Goal: Transaction & Acquisition: Book appointment/travel/reservation

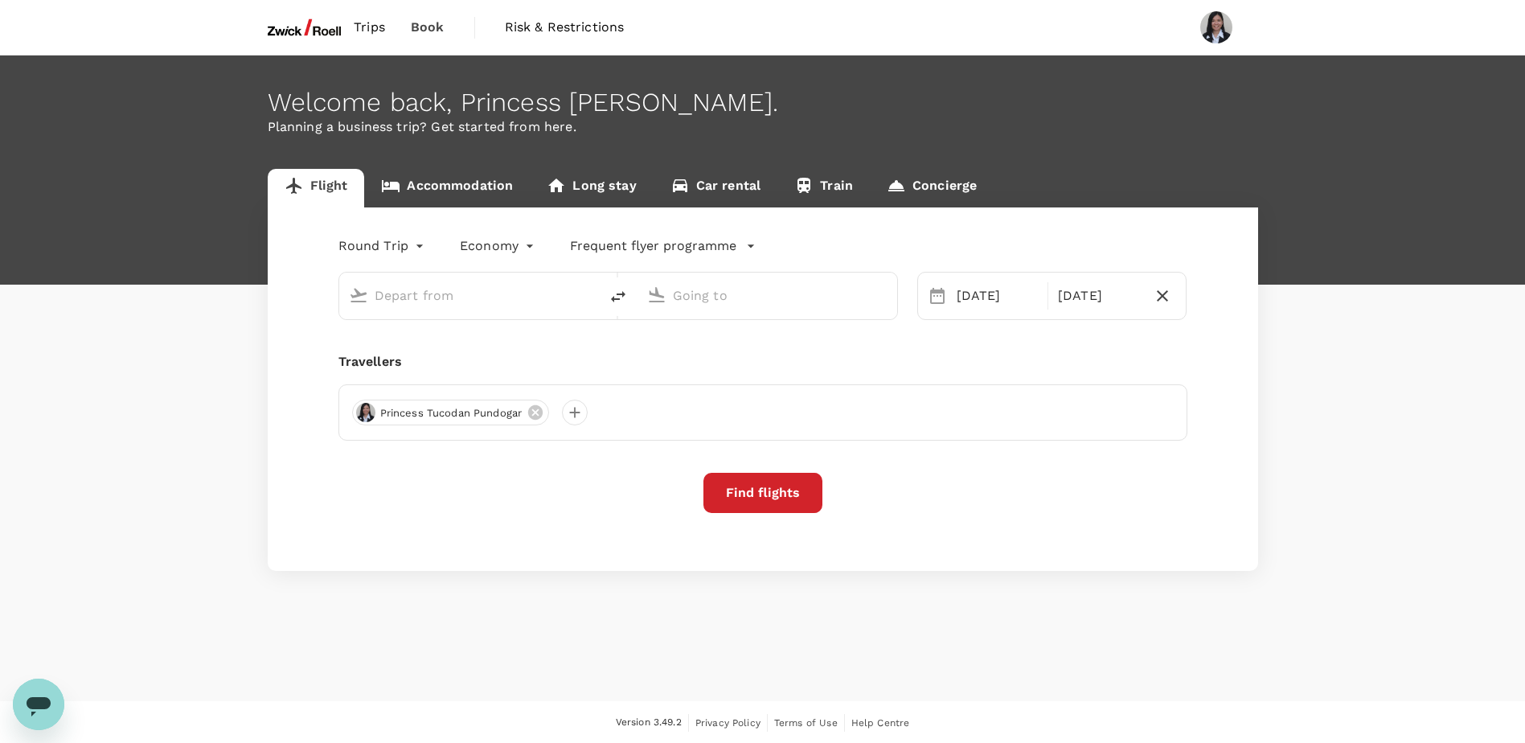
type input "Singapore Changi (SIN)"
type input "Incheon Intl (ICN)"
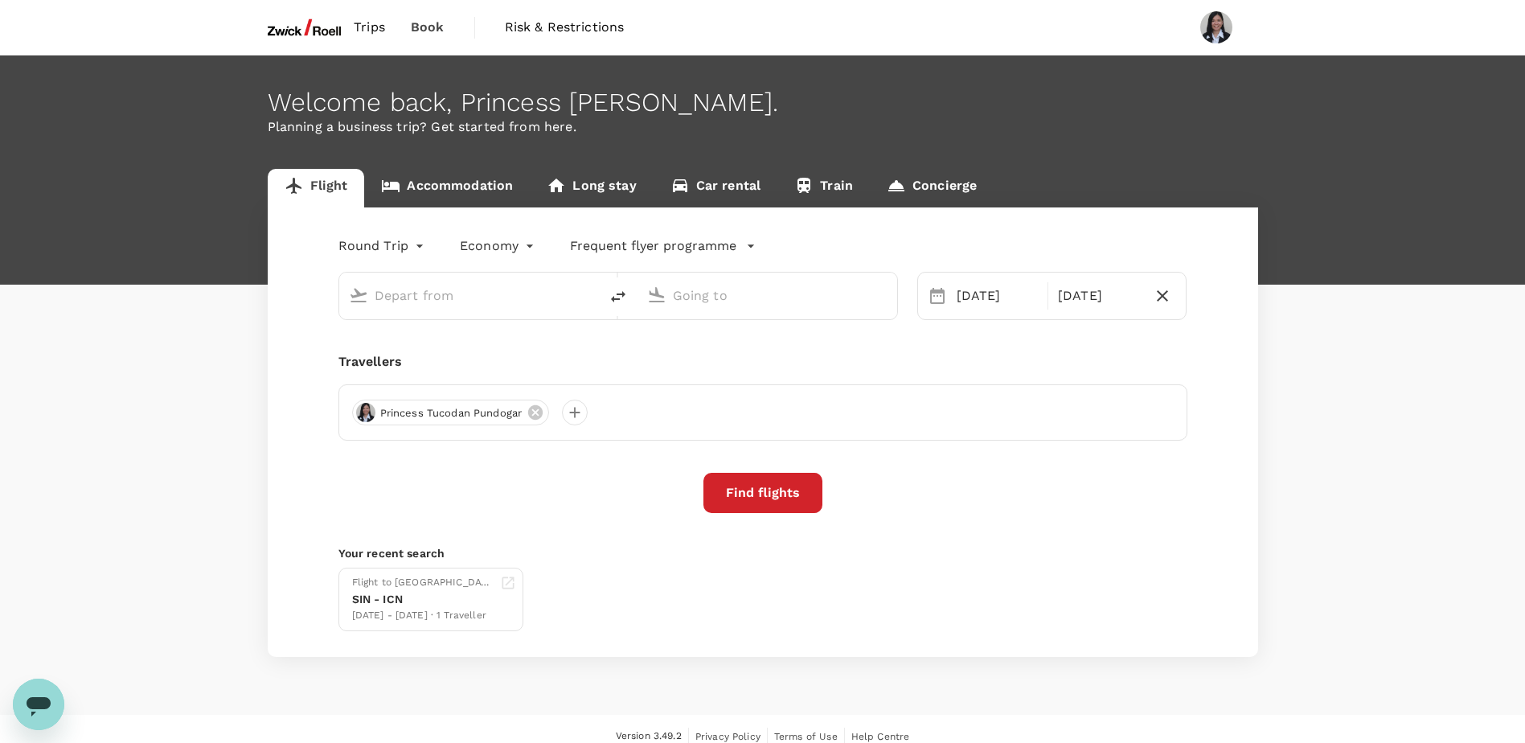
type input "Singapore Changi (SIN)"
type input "Incheon Intl (ICN)"
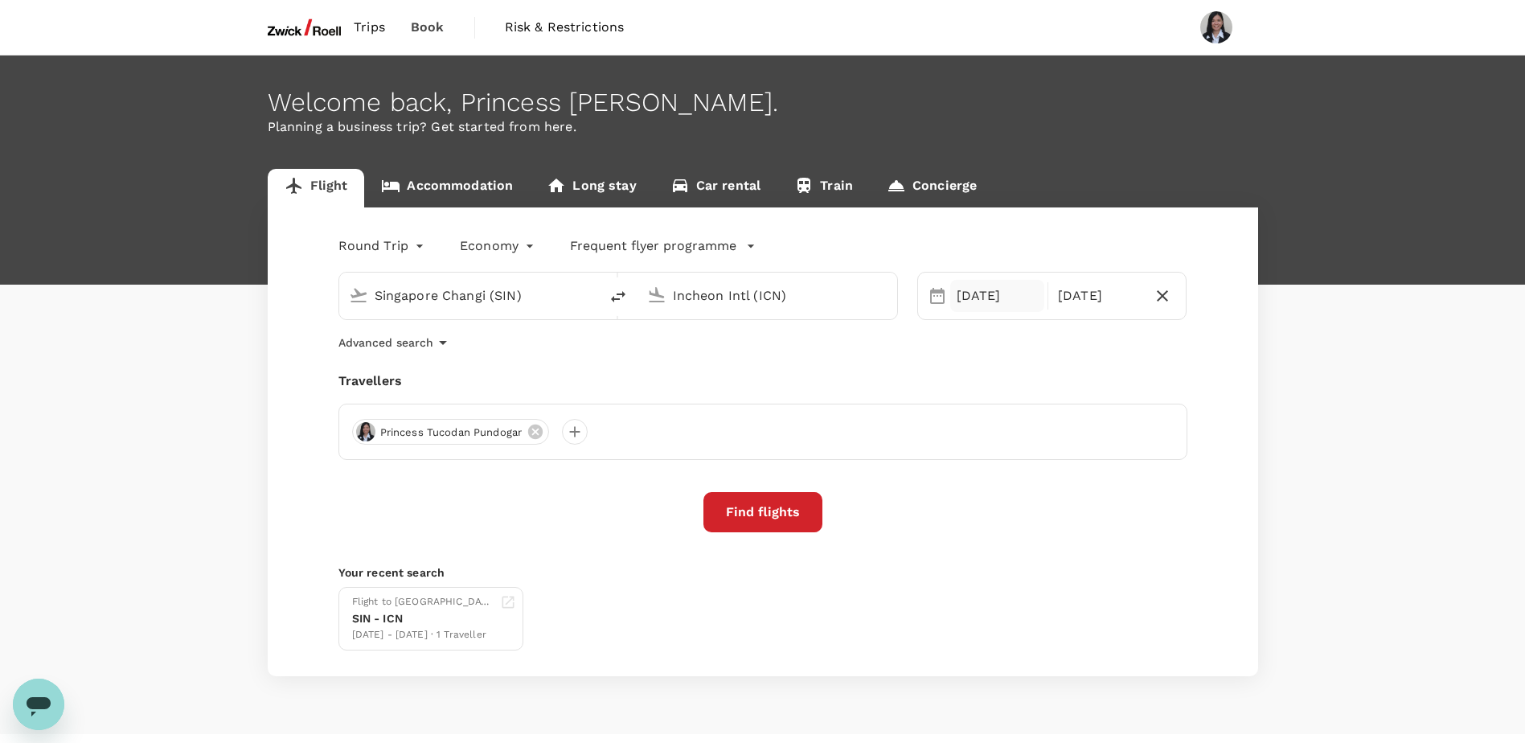
click at [984, 301] on div "07 Sep" at bounding box center [997, 296] width 94 height 32
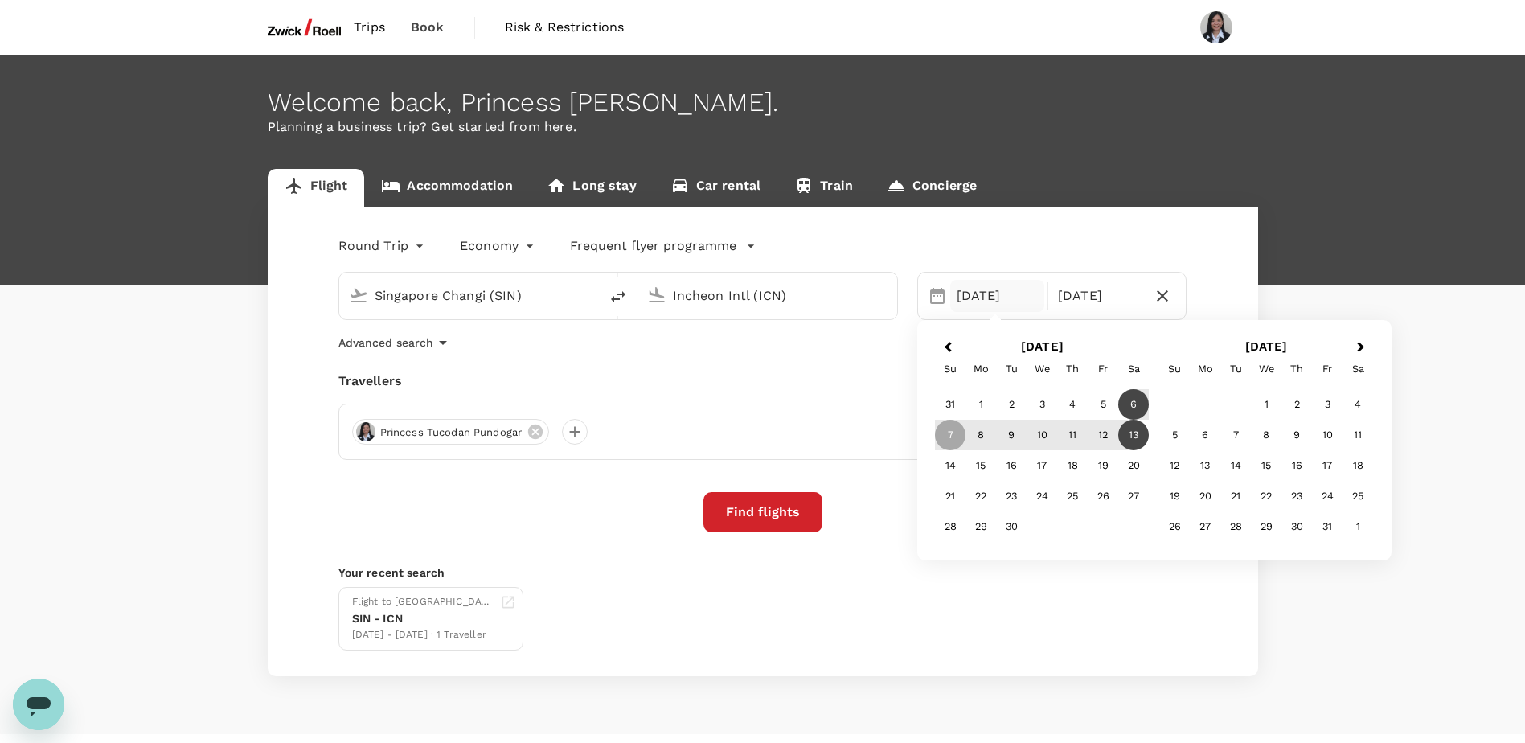
click at [1135, 405] on div "6" at bounding box center [1133, 404] width 31 height 31
click at [777, 372] on div "Travellers" at bounding box center [762, 380] width 849 height 19
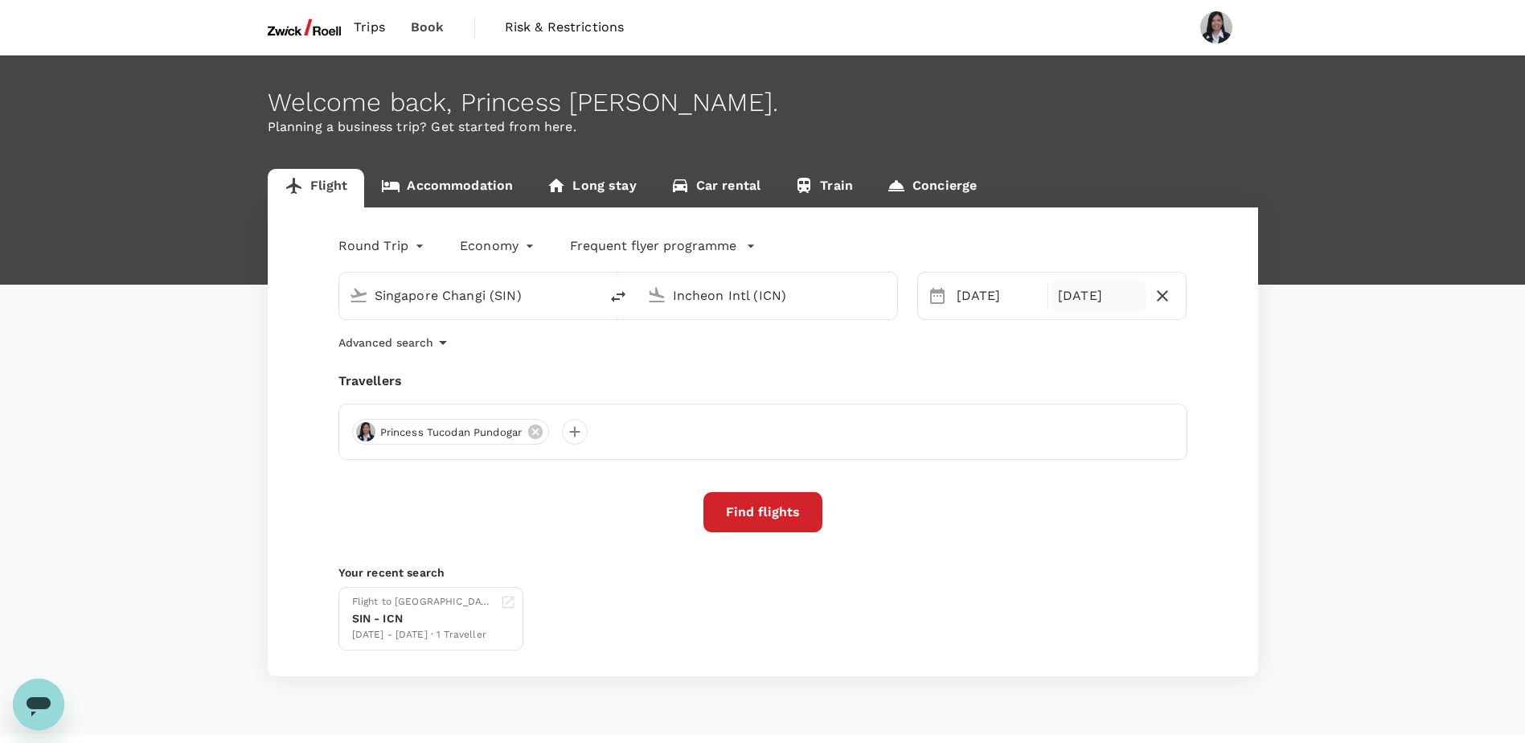
click at [1097, 297] on div "13 Sep" at bounding box center [1098, 296] width 94 height 32
click at [770, 358] on div "Round Trip roundtrip Economy economy Frequent flyer programme Singapore Changi …" at bounding box center [763, 441] width 990 height 469
click at [768, 515] on button "Find flights" at bounding box center [762, 512] width 119 height 40
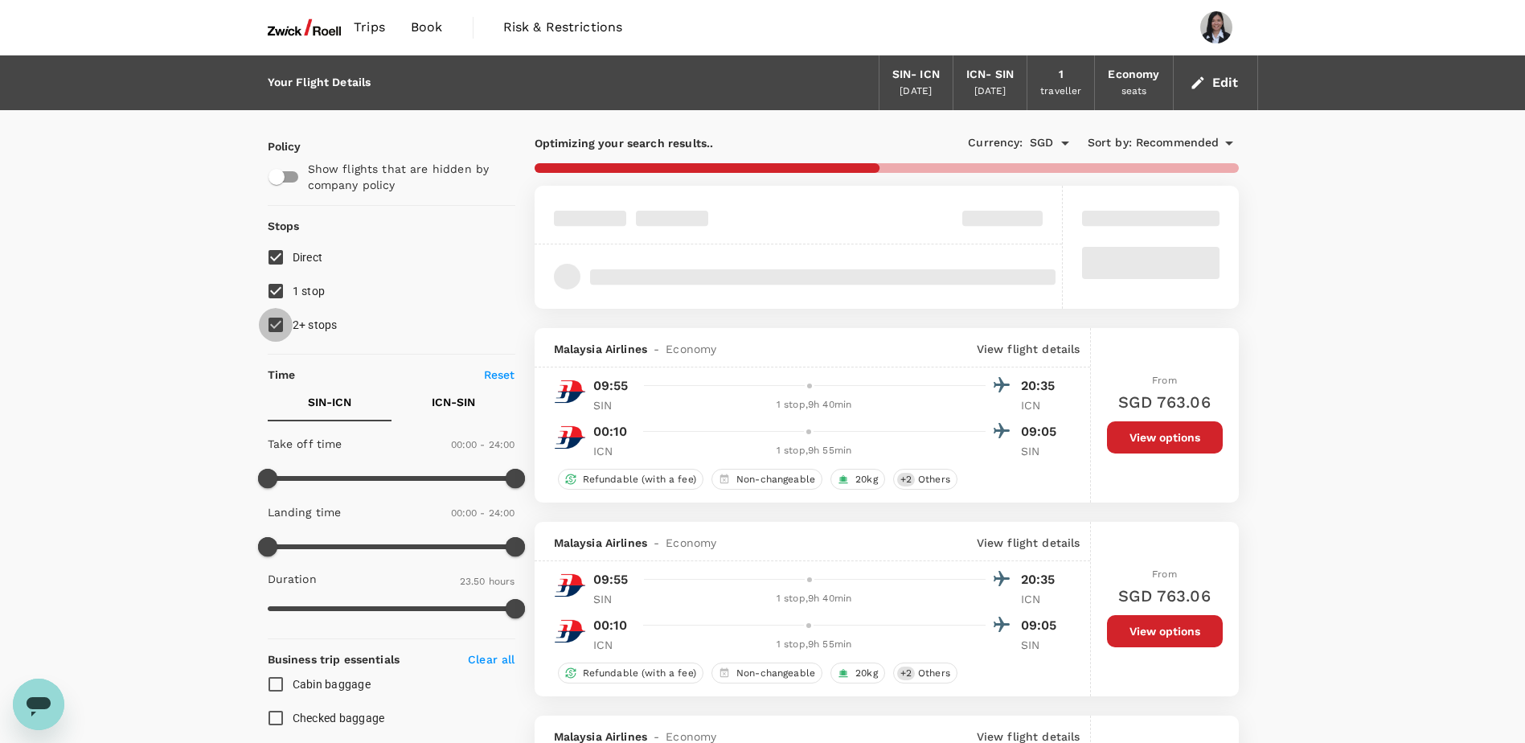
click at [278, 312] on input "2+ stops" at bounding box center [276, 325] width 34 height 34
checkbox input "false"
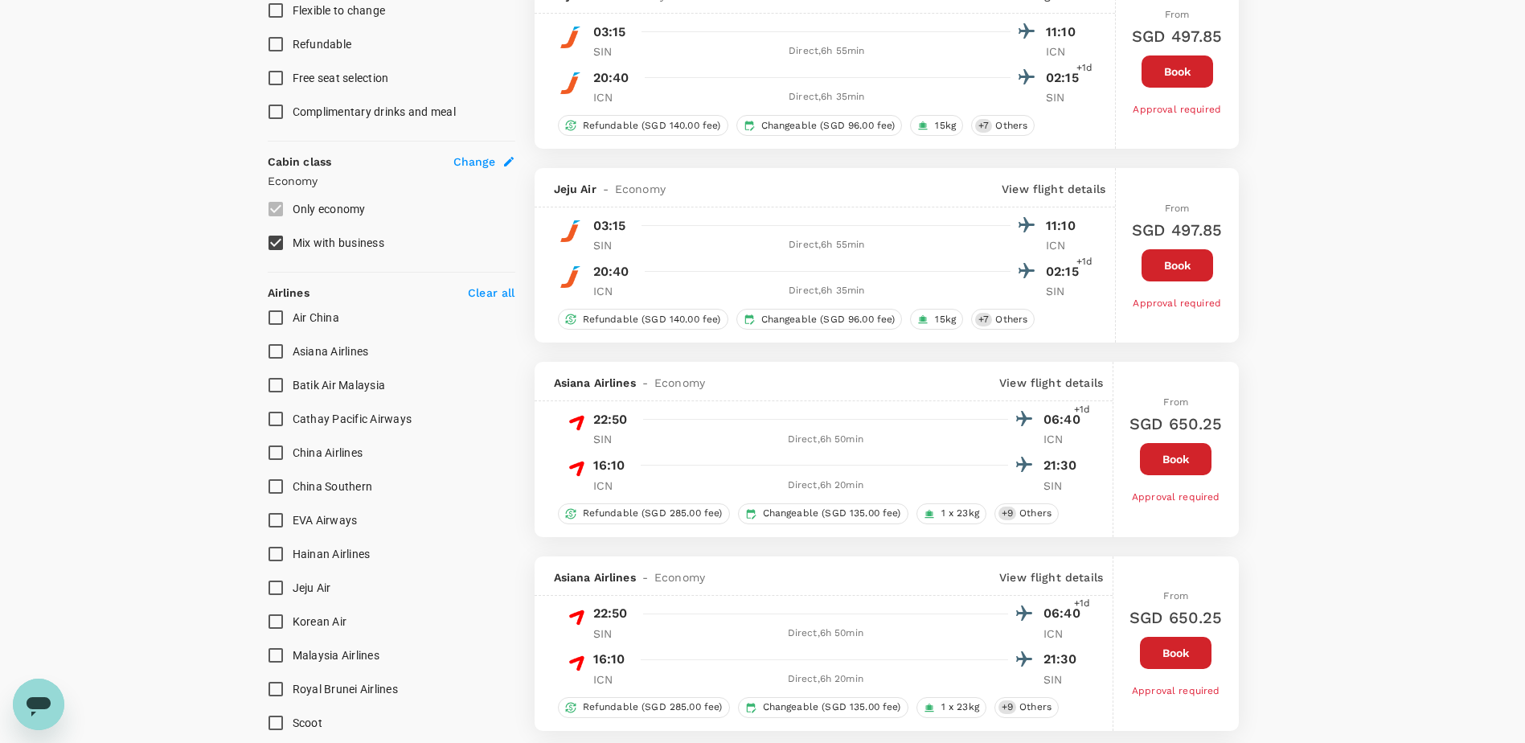
scroll to position [758, 0]
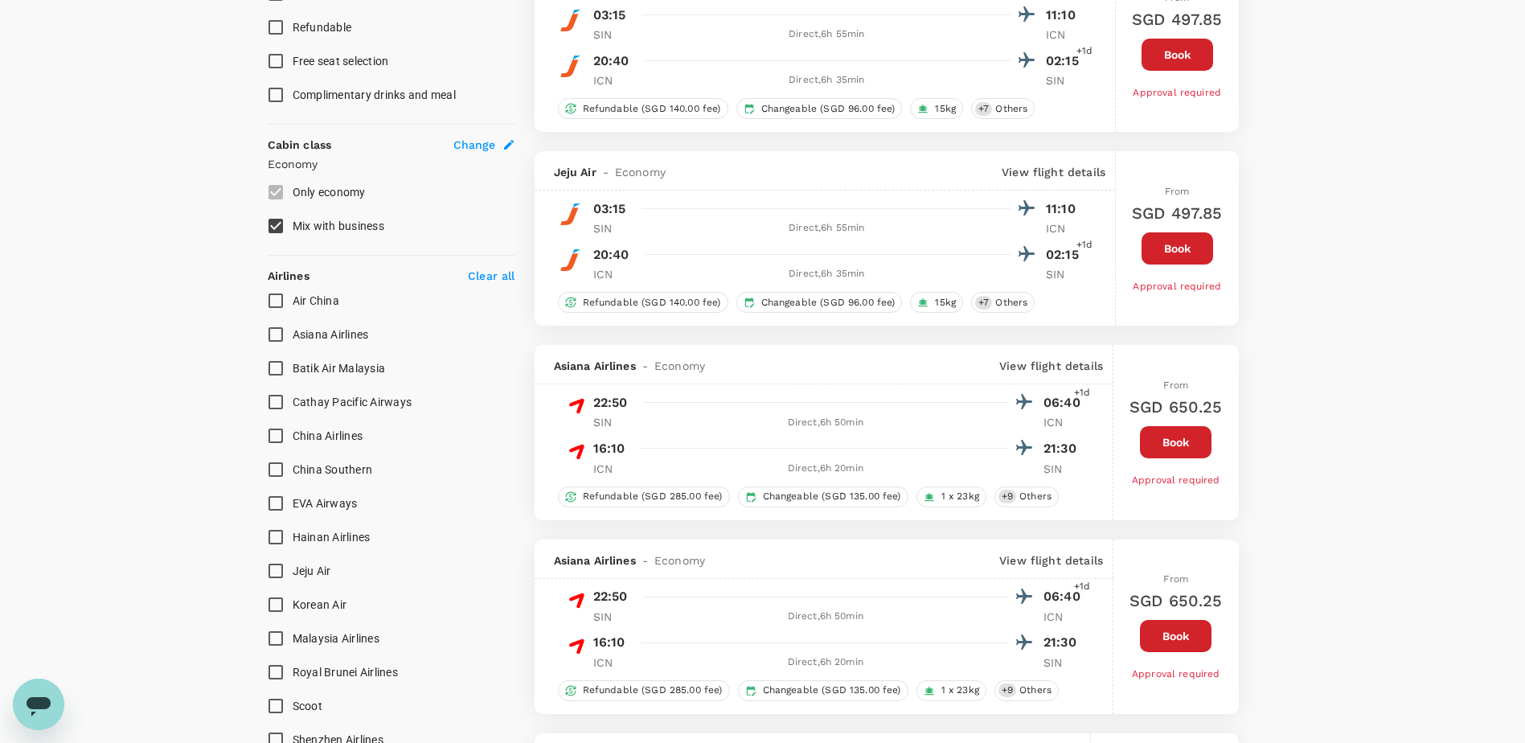
click at [283, 337] on input "Asiana Airlines" at bounding box center [276, 335] width 34 height 34
checkbox input "true"
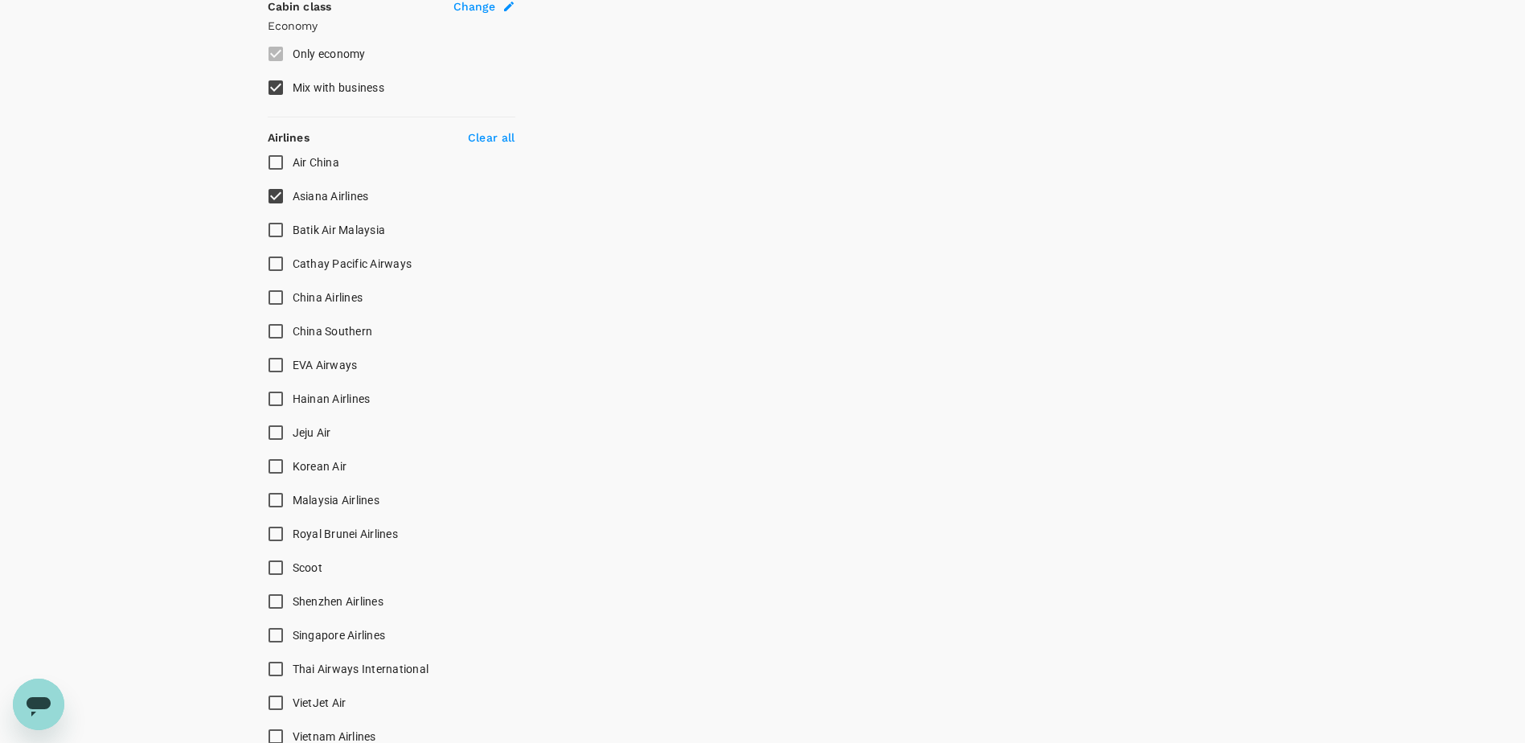
scroll to position [999, 0]
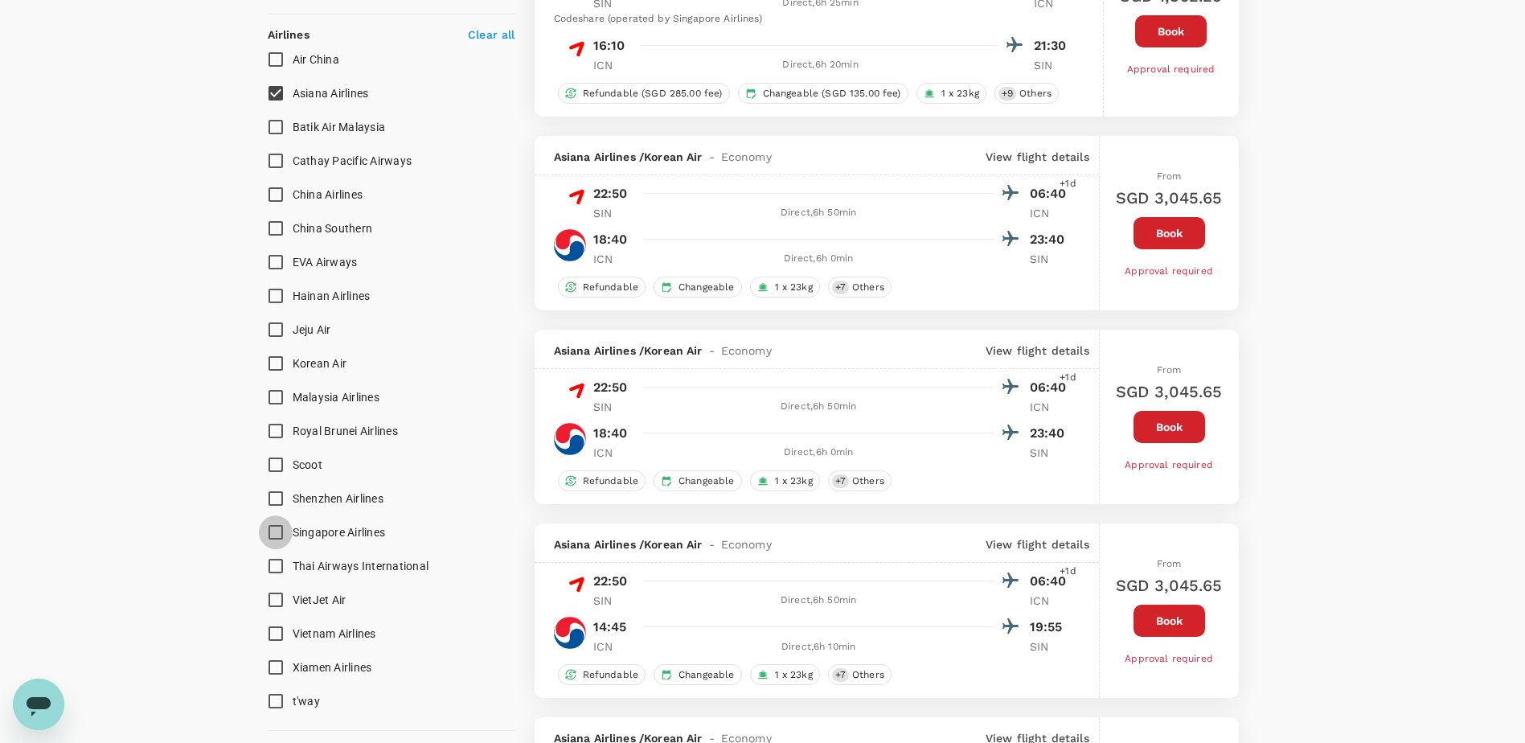
click at [270, 532] on input "Singapore Airlines" at bounding box center [276, 532] width 34 height 34
checkbox input "true"
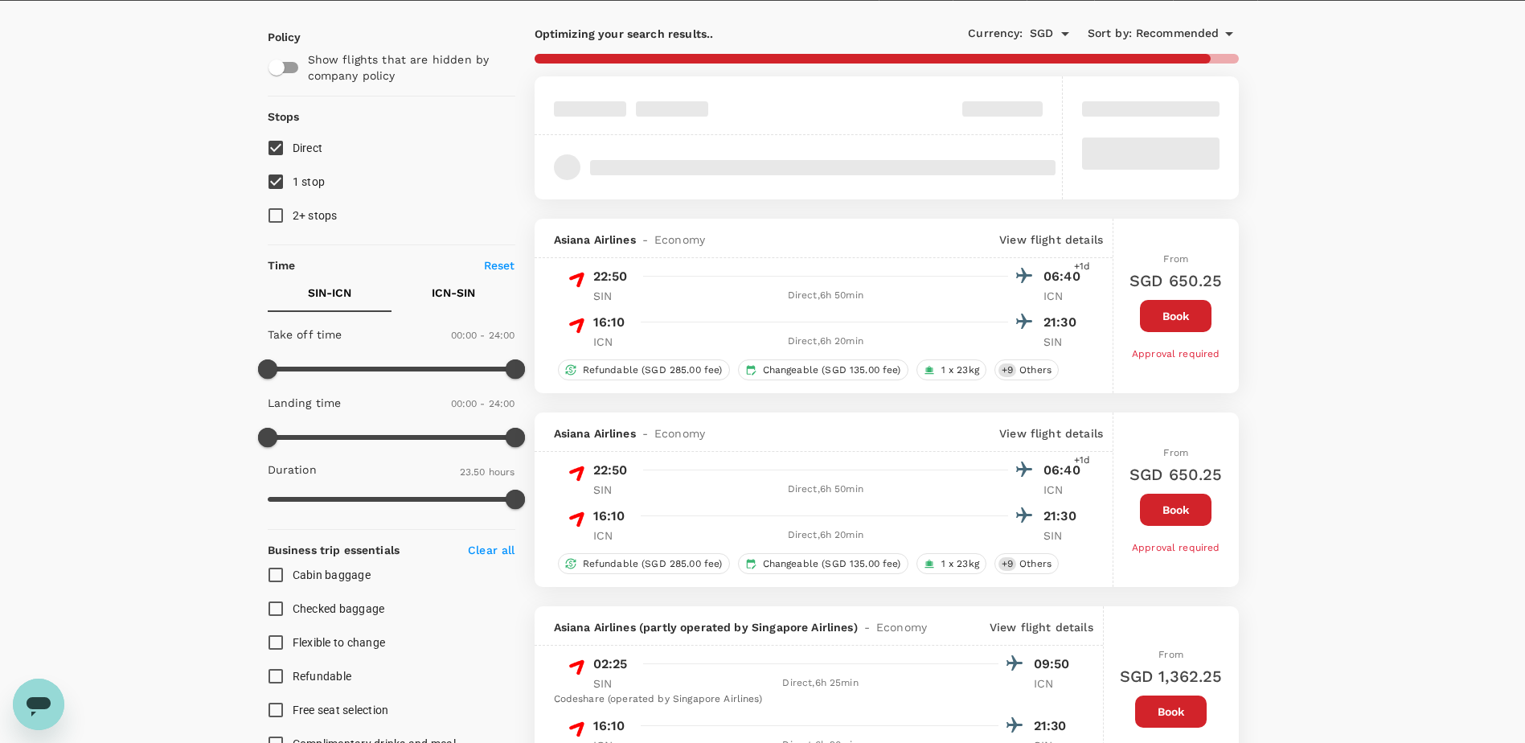
scroll to position [0, 0]
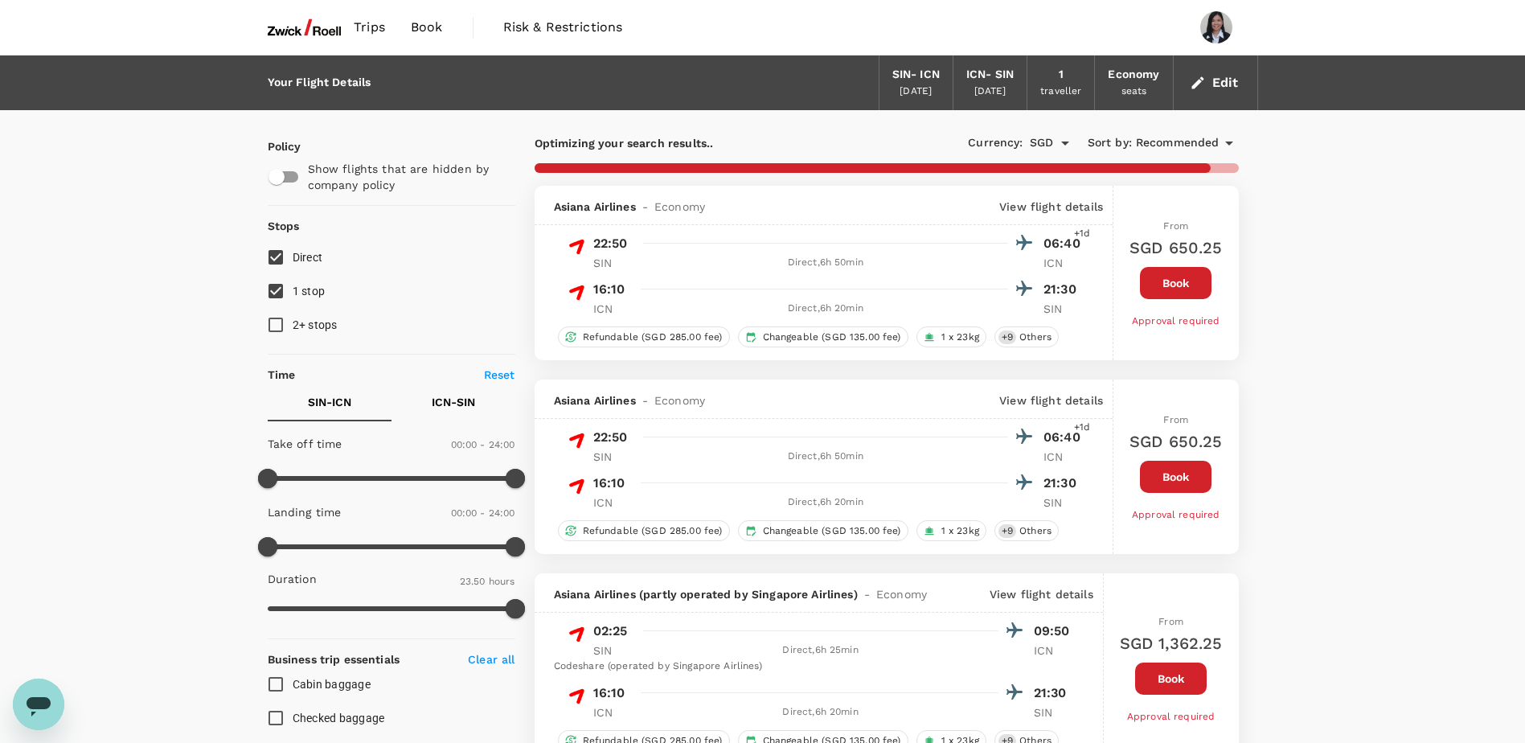
type input "1710"
checkbox input "false"
checkbox input "true"
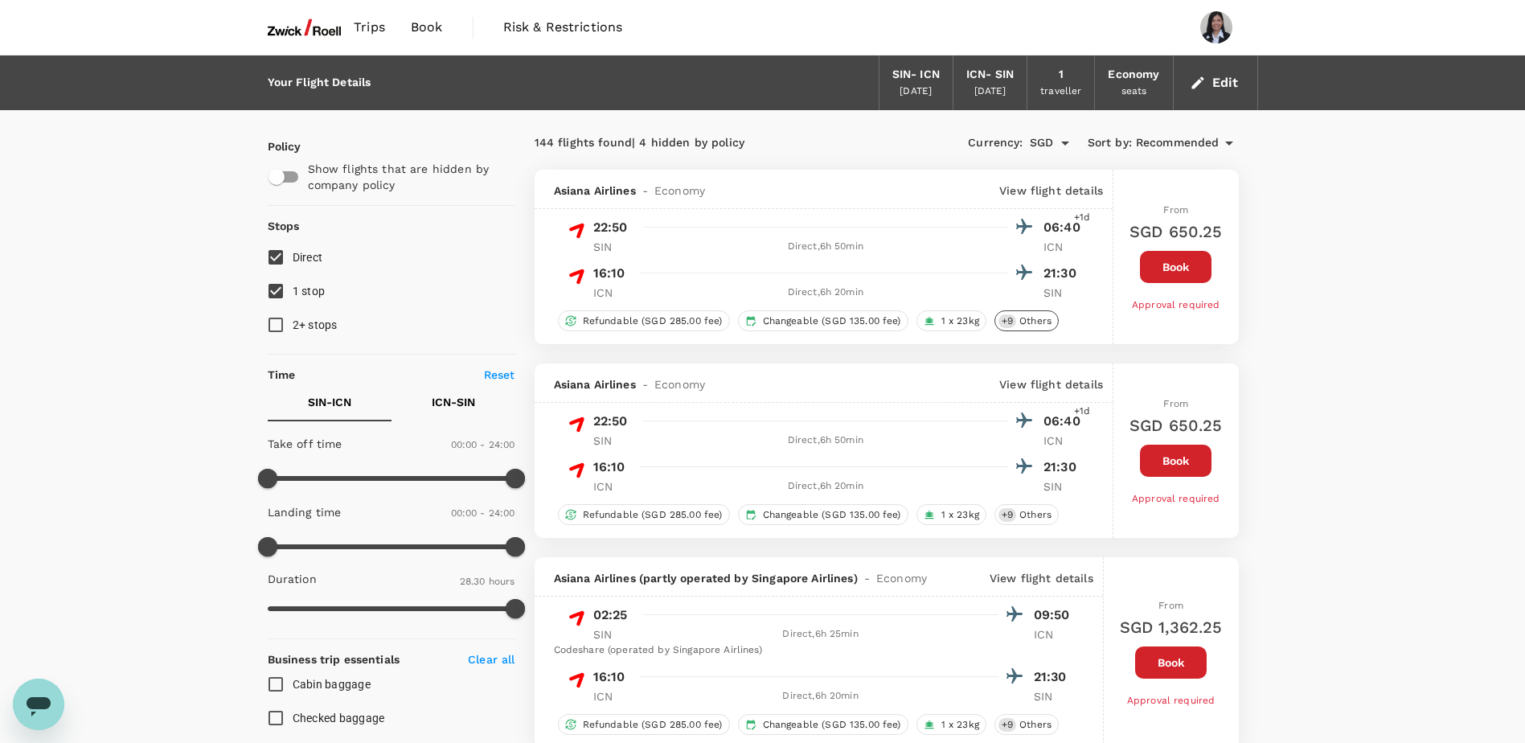
click at [1022, 325] on span "Others" at bounding box center [1035, 321] width 45 height 14
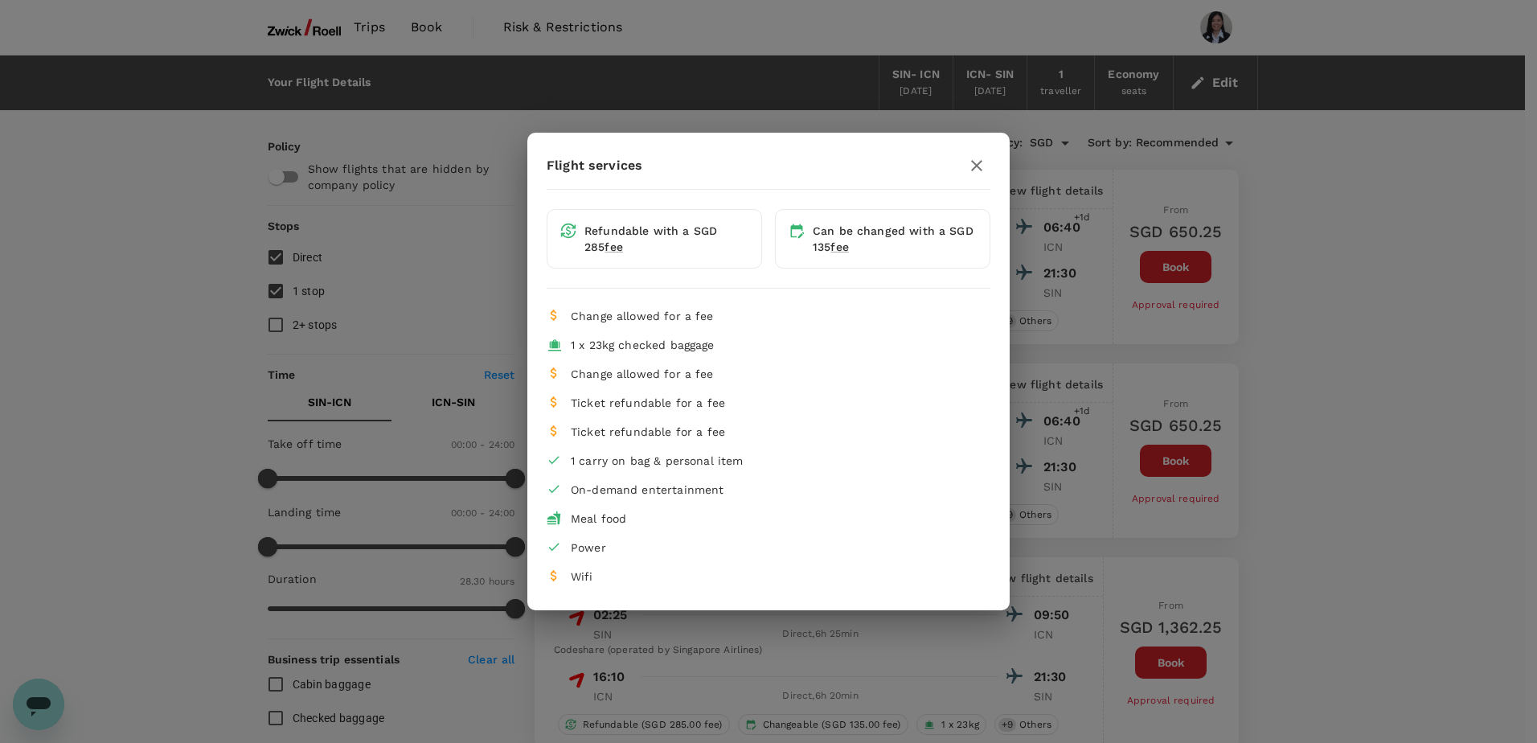
click at [974, 168] on icon "button" at bounding box center [976, 165] width 11 height 11
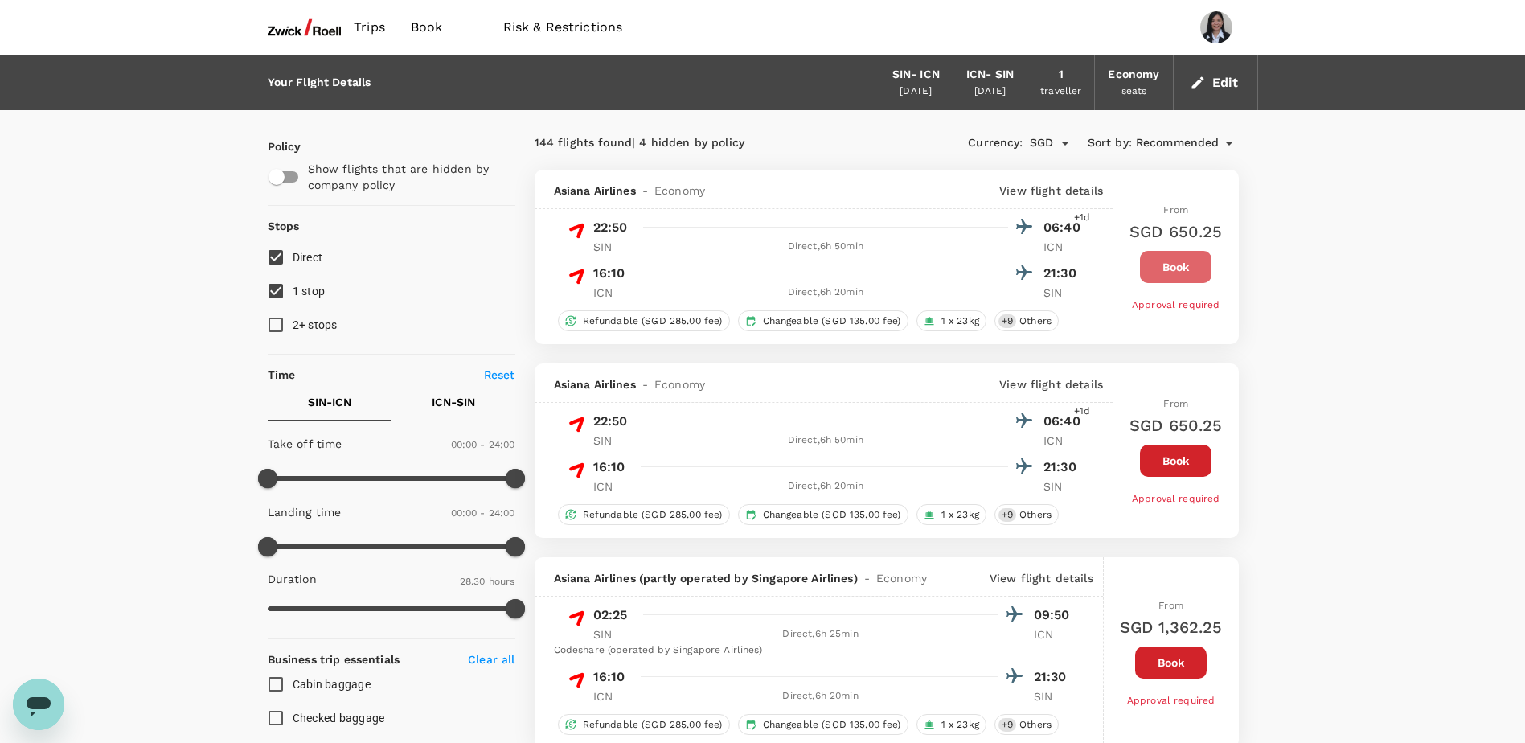
click at [1167, 266] on button "Book" at bounding box center [1176, 267] width 72 height 32
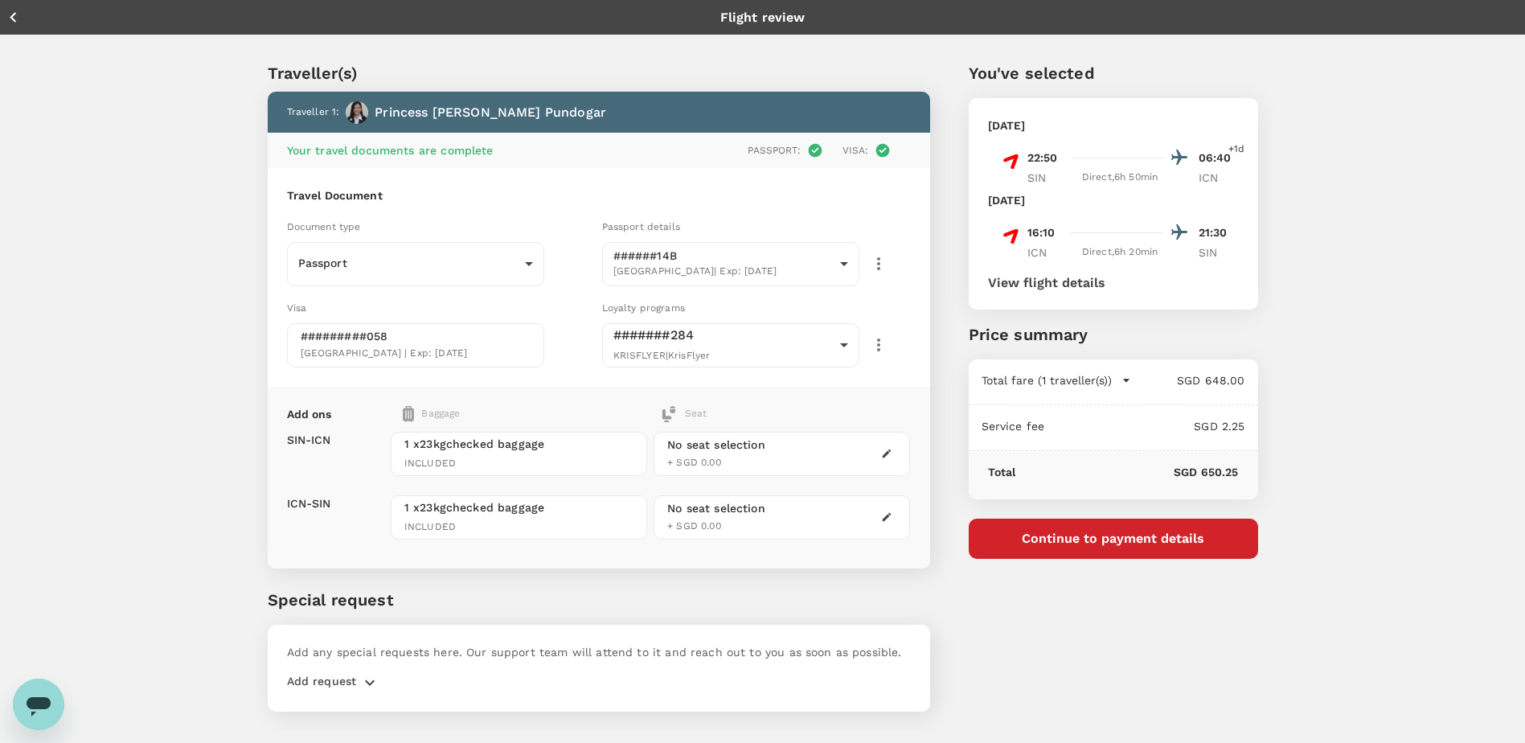
click at [885, 449] on icon "button" at bounding box center [886, 453] width 11 height 11
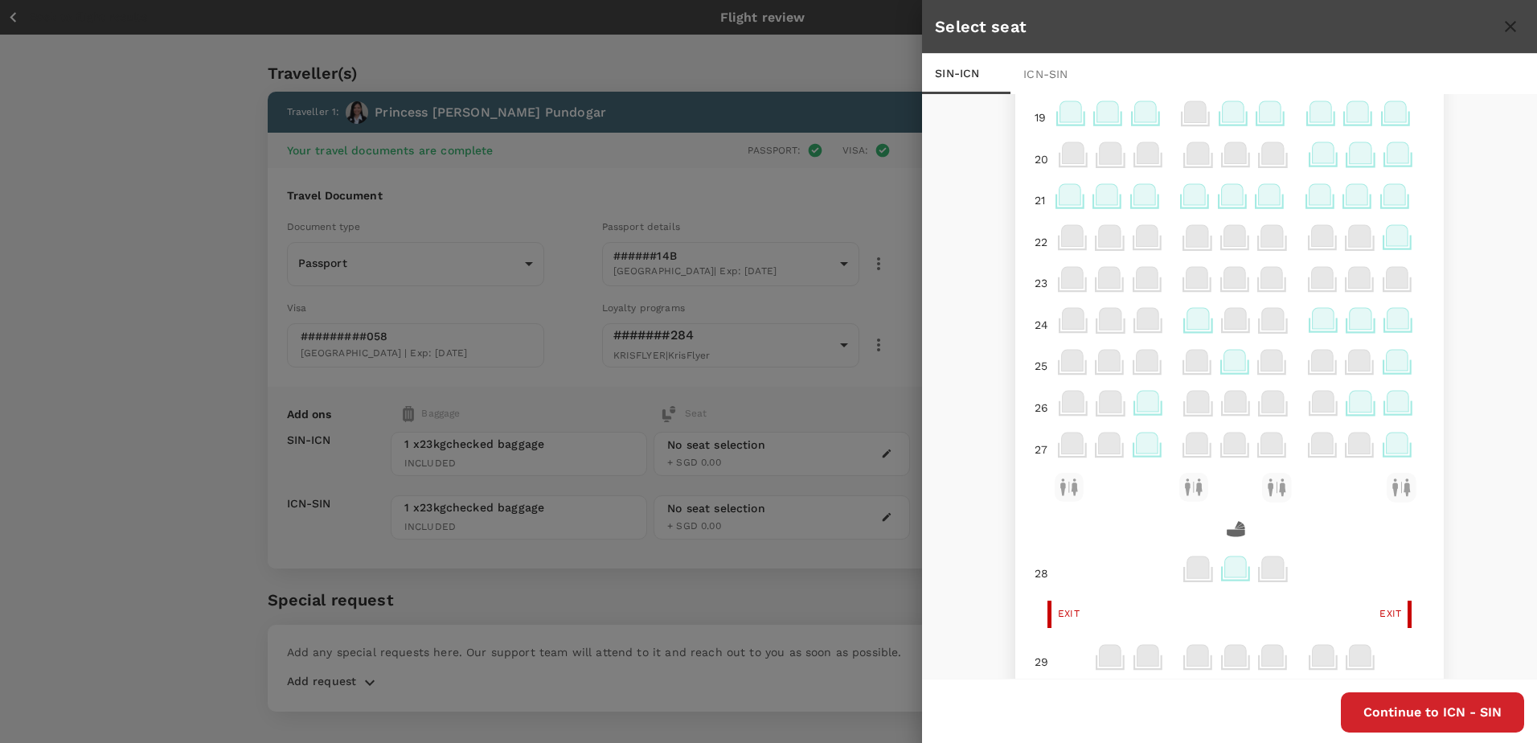
scroll to position [367, 0]
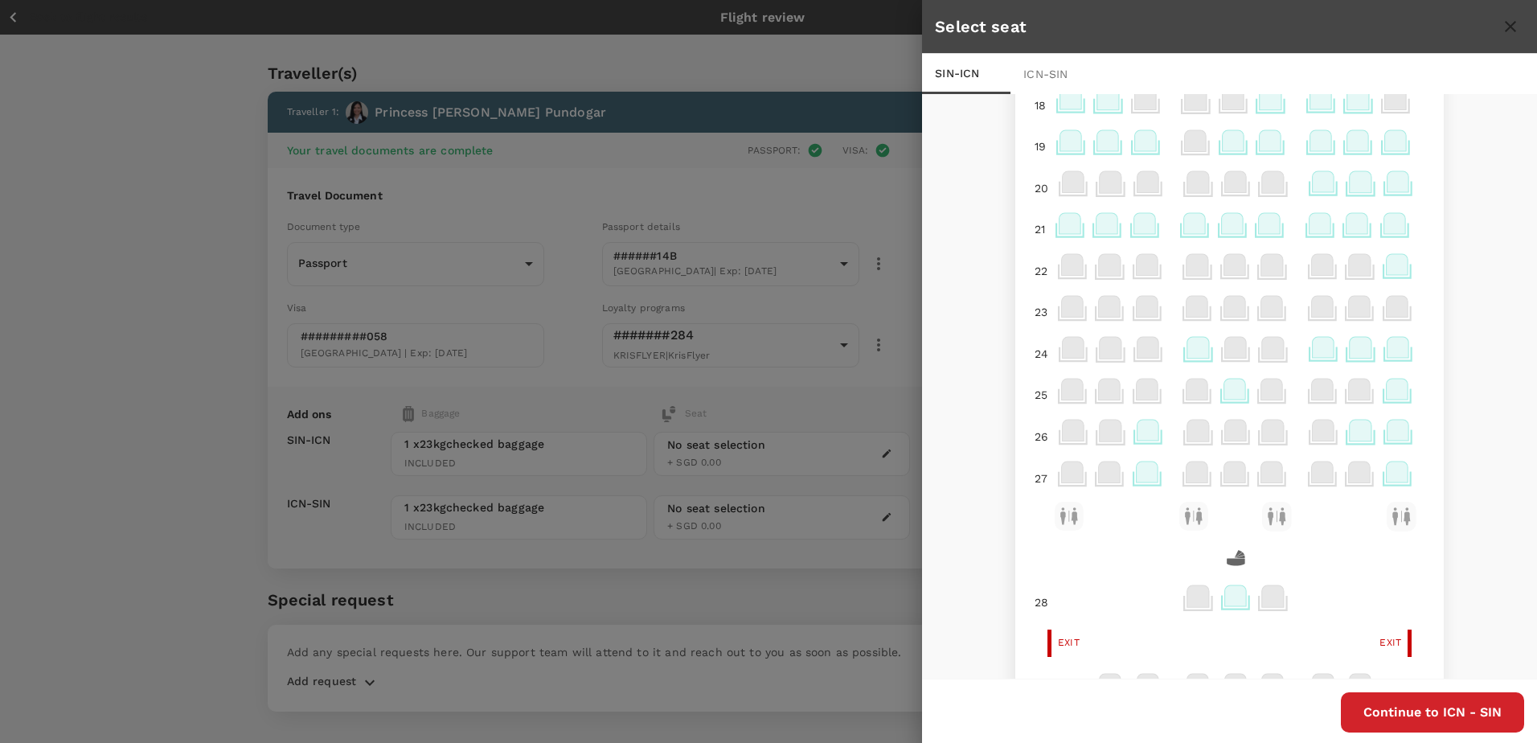
click at [1190, 351] on icon at bounding box center [1198, 347] width 22 height 21
click at [1387, 311] on p "Select" at bounding box center [1400, 312] width 35 height 16
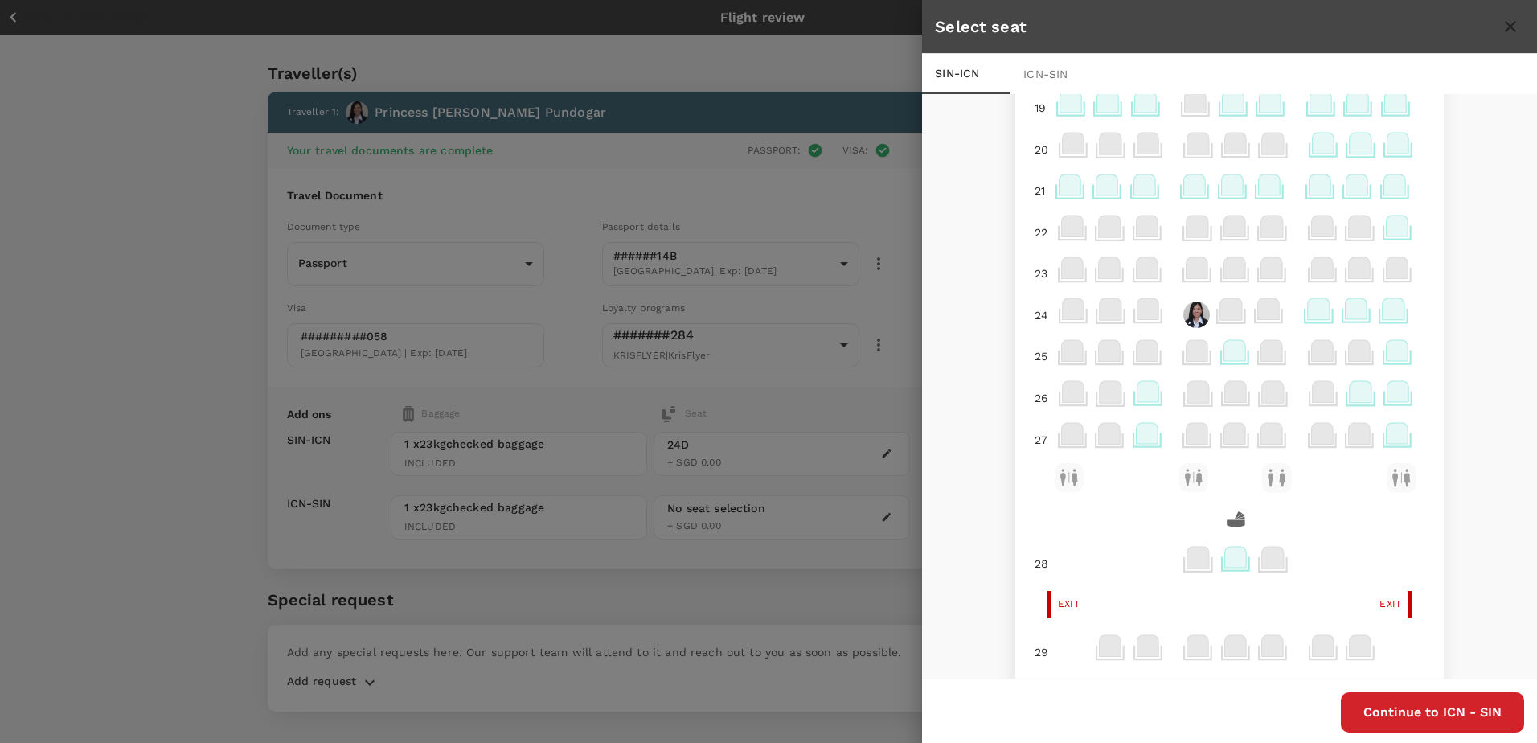
scroll to position [402, 0]
click at [1137, 193] on icon at bounding box center [1144, 188] width 22 height 21
click at [1135, 195] on icon at bounding box center [1144, 188] width 22 height 21
click at [1136, 187] on icon at bounding box center [1144, 188] width 22 height 21
click at [1183, 320] on img at bounding box center [1196, 318] width 27 height 27
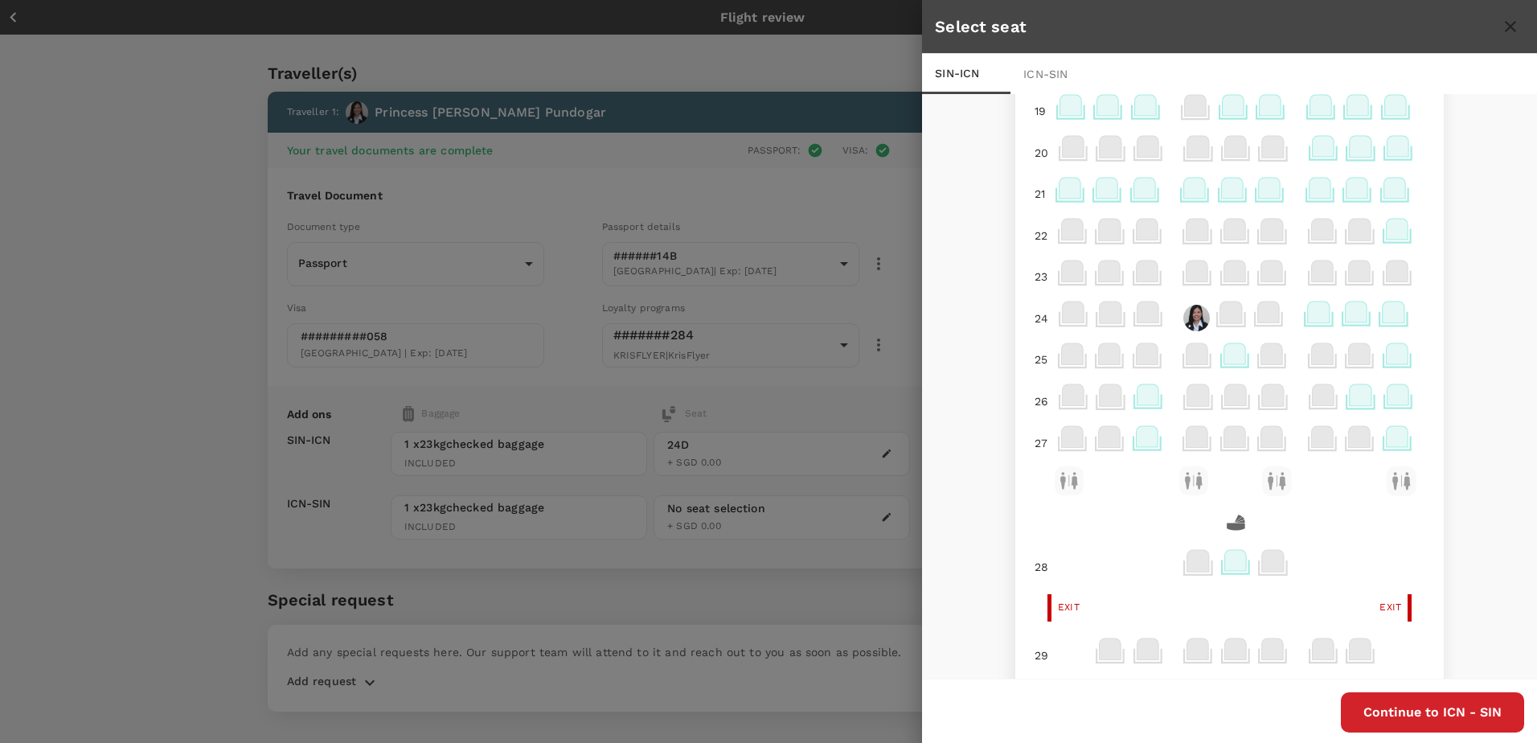
click at [1183, 321] on img at bounding box center [1196, 318] width 27 height 27
click at [1383, 282] on p "Remove" at bounding box center [1404, 280] width 43 height 16
click at [1133, 189] on icon at bounding box center [1144, 188] width 22 height 21
click at [1339, 272] on p "Select" at bounding box center [1347, 278] width 35 height 16
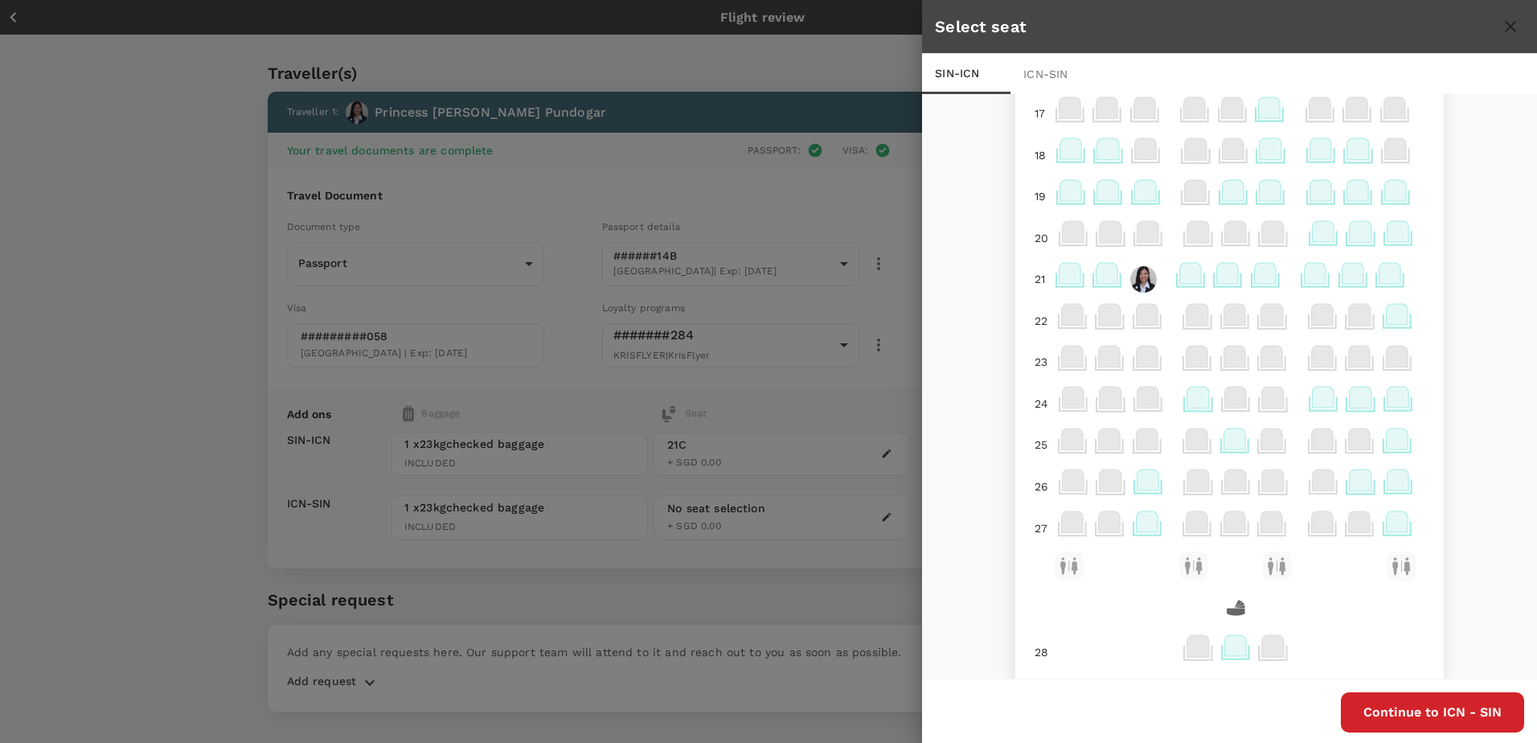
scroll to position [322, 0]
click at [1408, 718] on button "Continue to ICN - SIN" at bounding box center [1432, 712] width 183 height 40
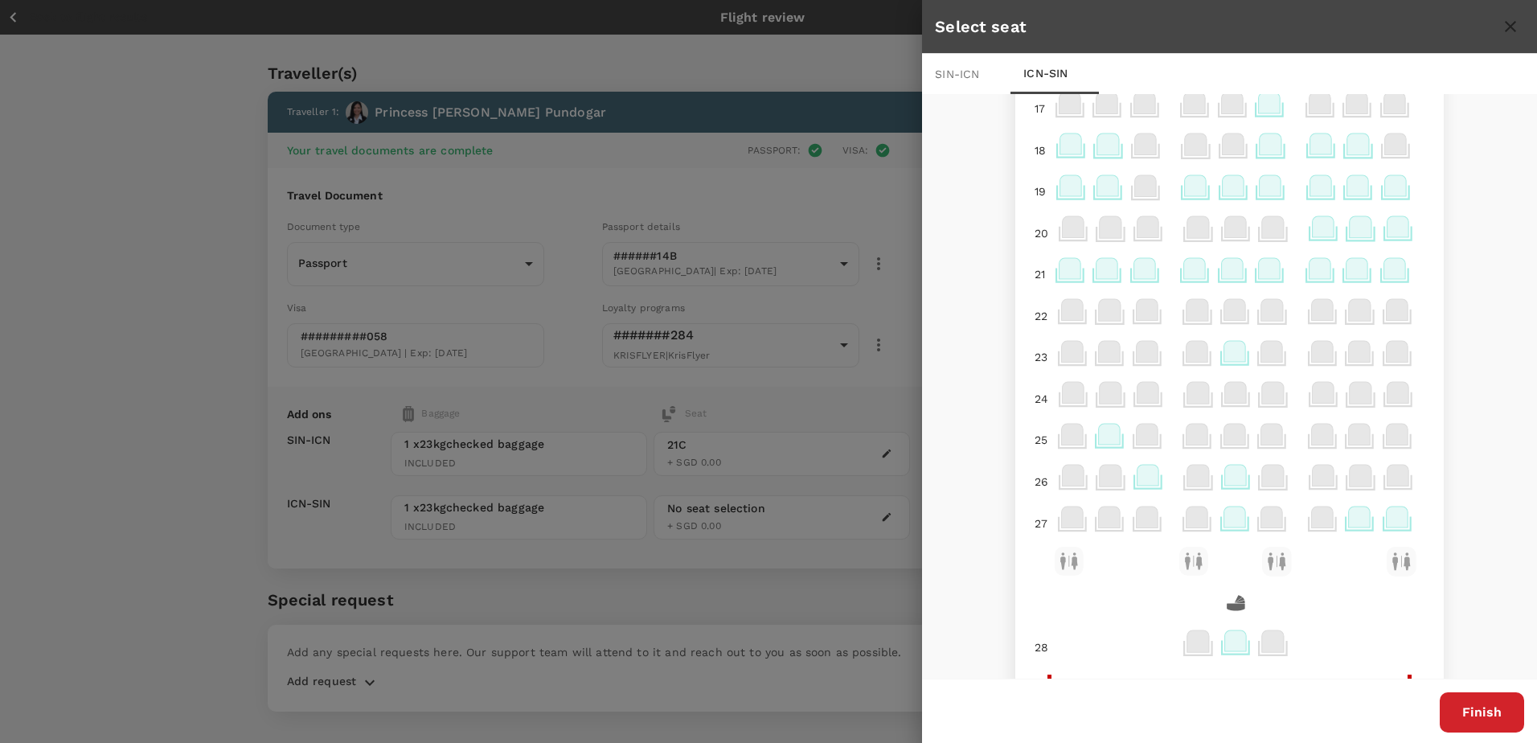
scroll to position [241, 0]
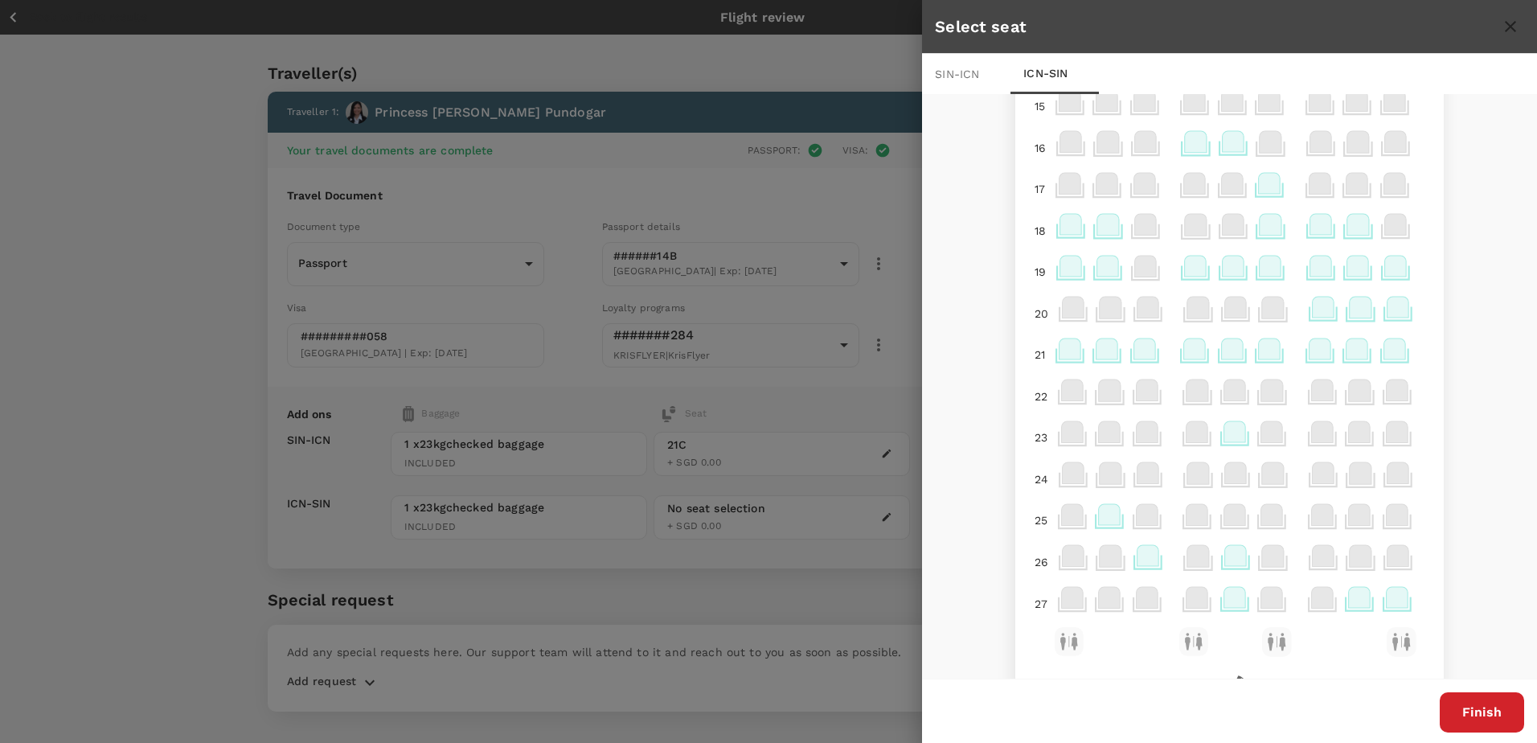
click at [1133, 356] on icon at bounding box center [1144, 348] width 22 height 21
click at [1330, 309] on p "Select" at bounding box center [1347, 313] width 35 height 16
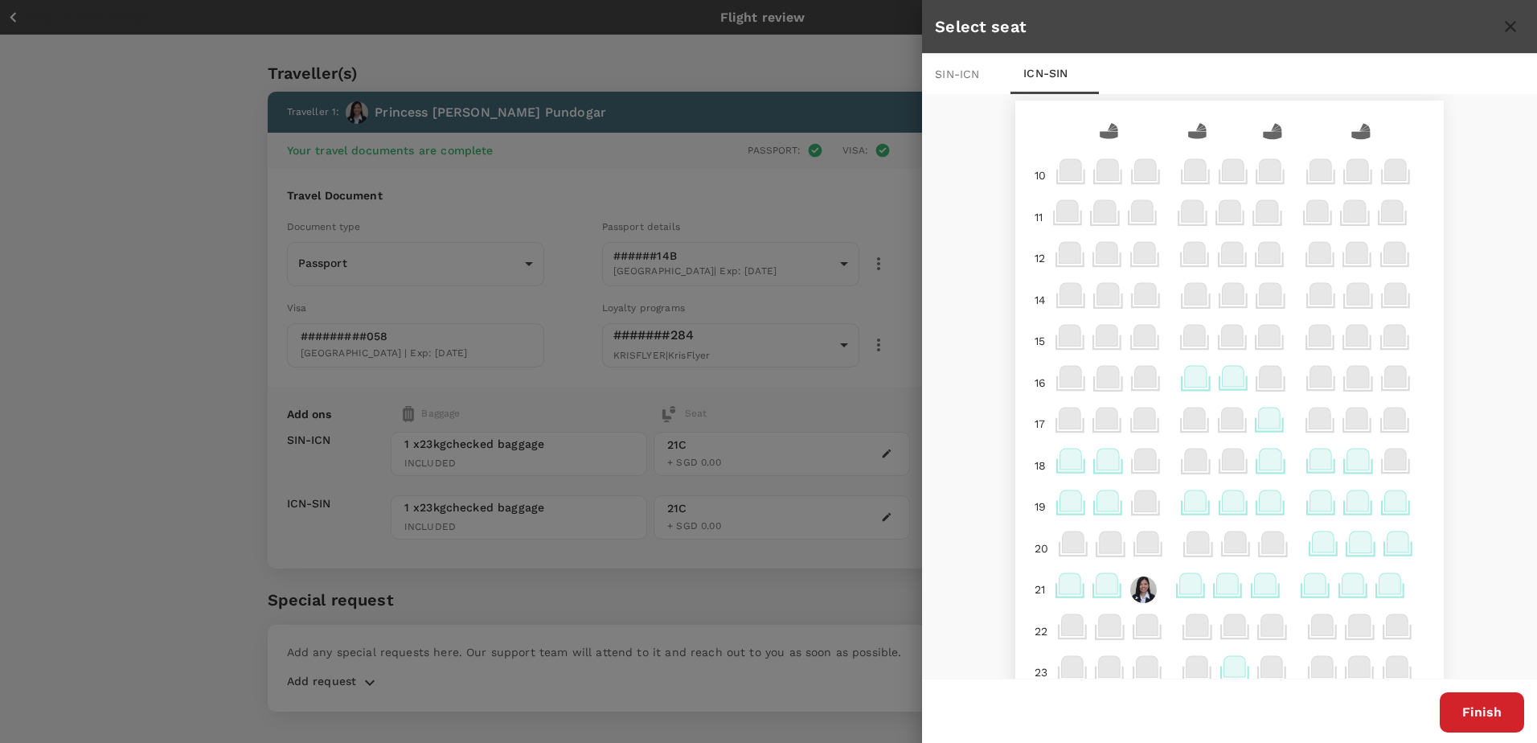
scroll to position [0, 0]
click at [1493, 711] on button "Finish" at bounding box center [1482, 712] width 84 height 40
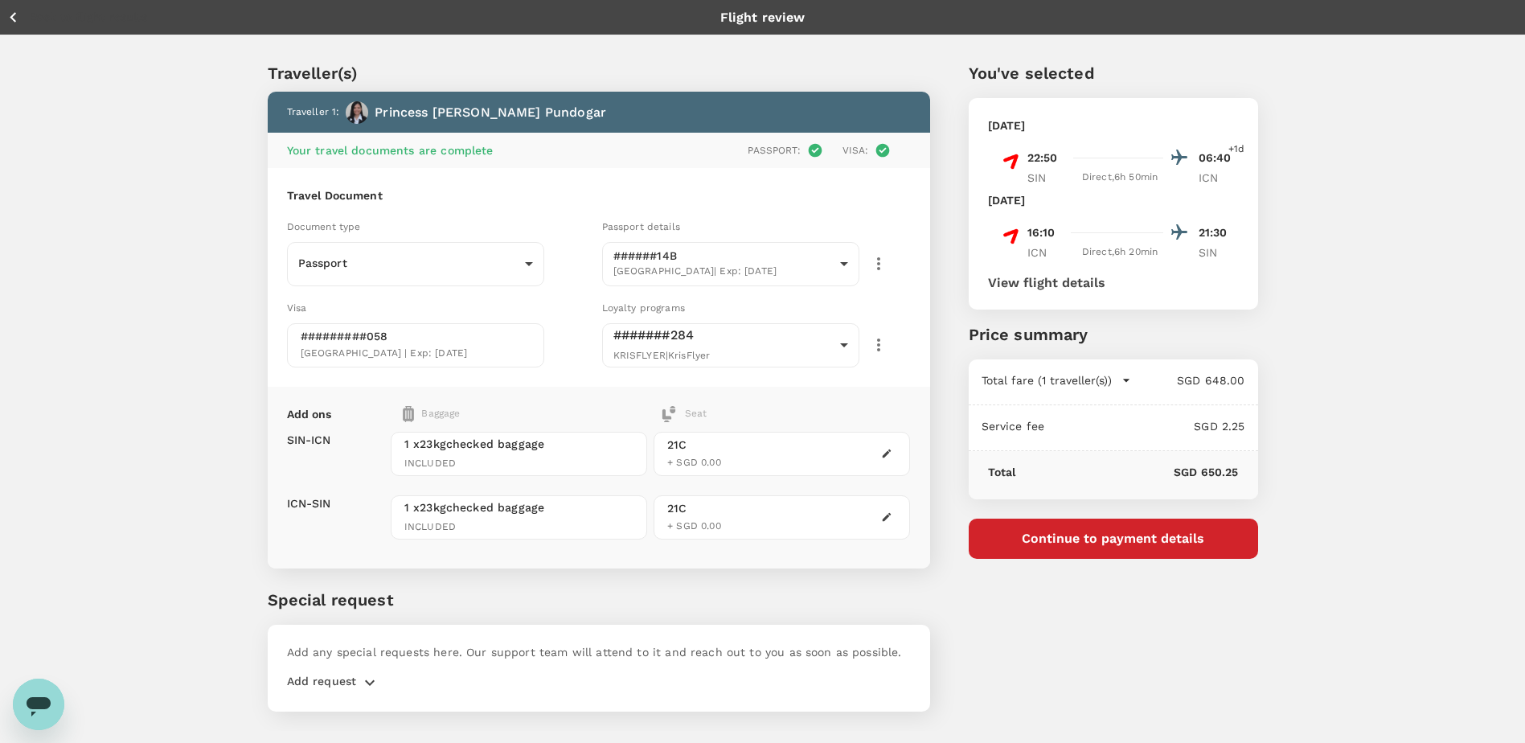
click at [887, 453] on icon "button" at bounding box center [887, 453] width 9 height 9
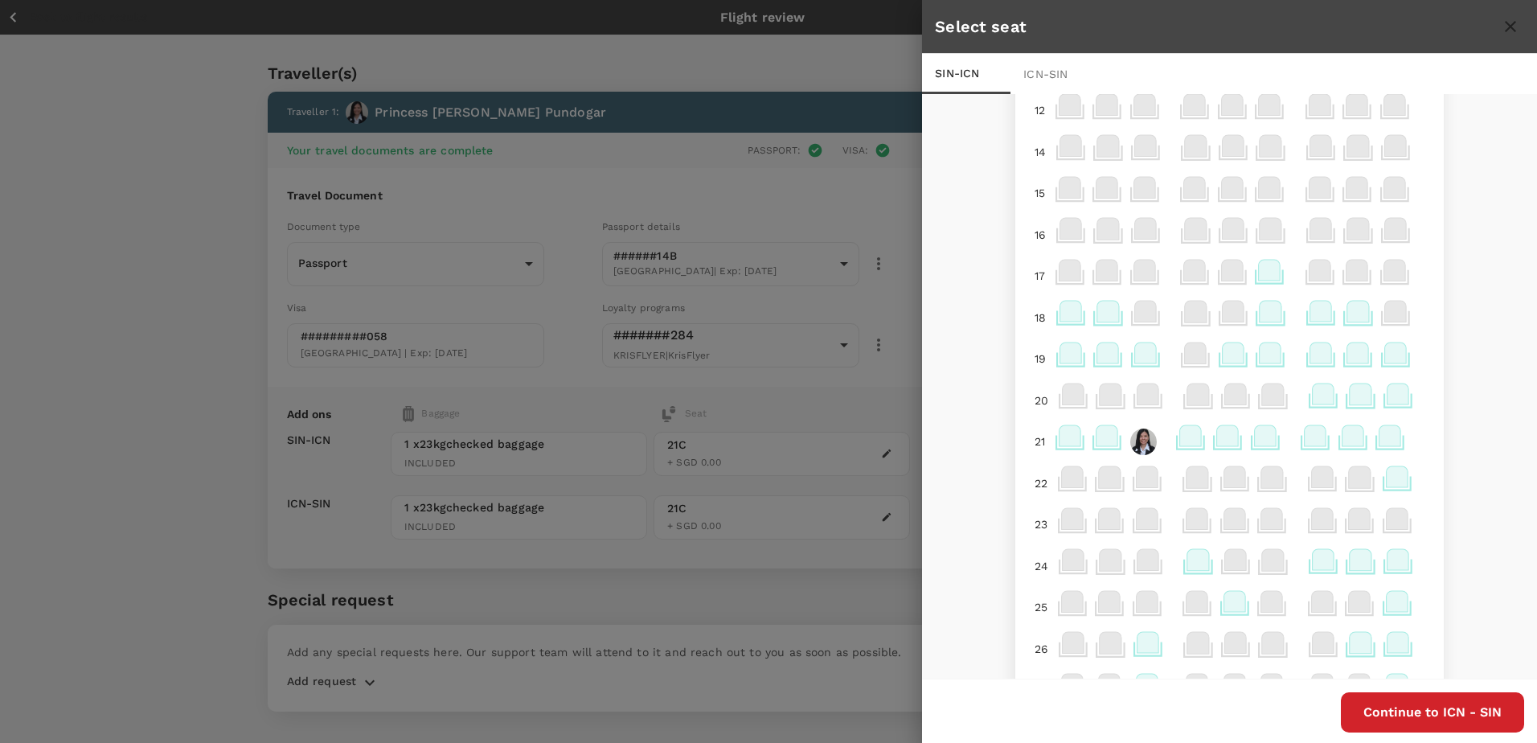
scroll to position [161, 0]
click at [1179, 437] on icon at bounding box center [1190, 429] width 22 height 21
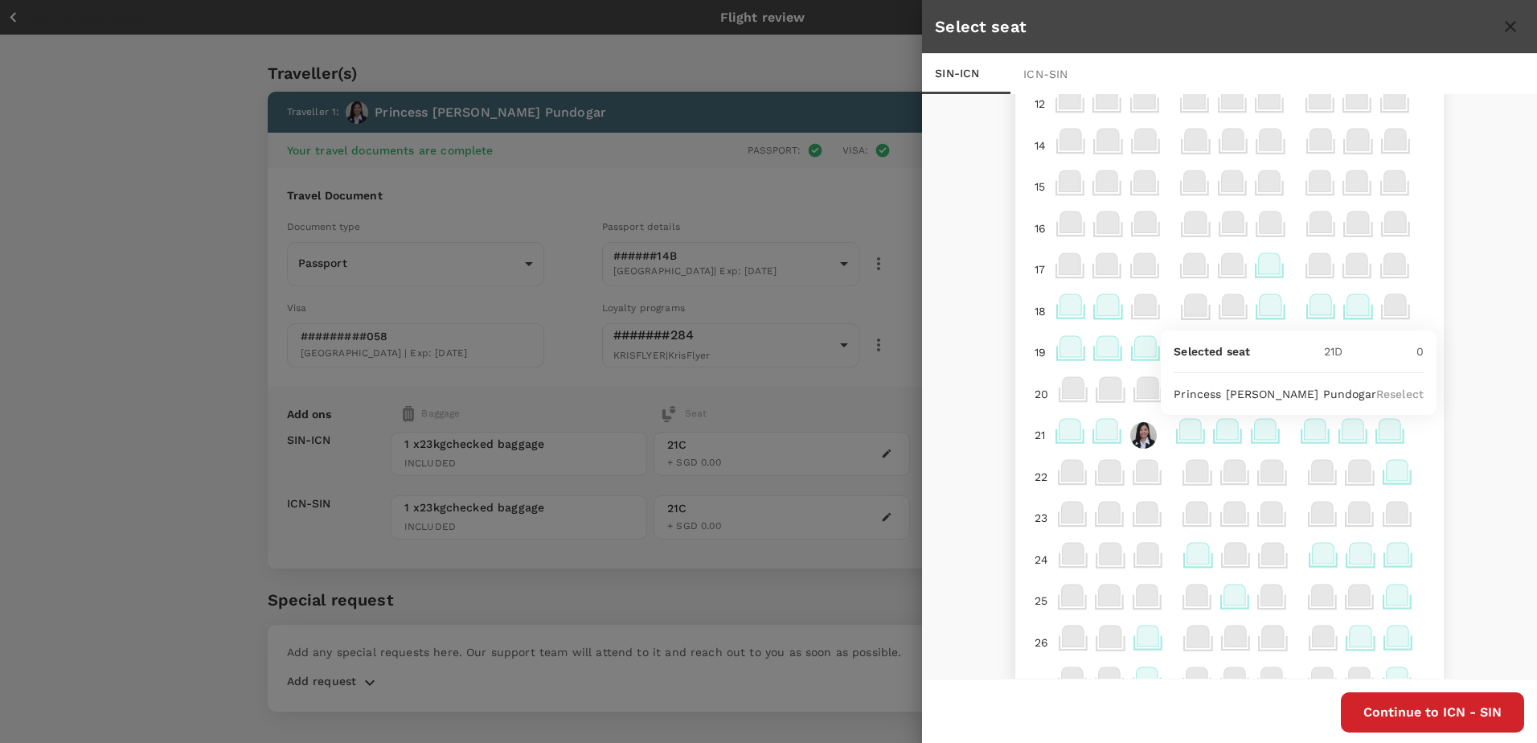
click at [1131, 443] on img at bounding box center [1143, 435] width 27 height 27
click at [1345, 399] on div "Selected seat 21 C 0 Princess Tucodan Pundogar Remove" at bounding box center [1251, 376] width 272 height 84
click at [1330, 403] on p "Remove" at bounding box center [1351, 398] width 43 height 16
click at [1189, 436] on icon at bounding box center [1195, 429] width 22 height 21
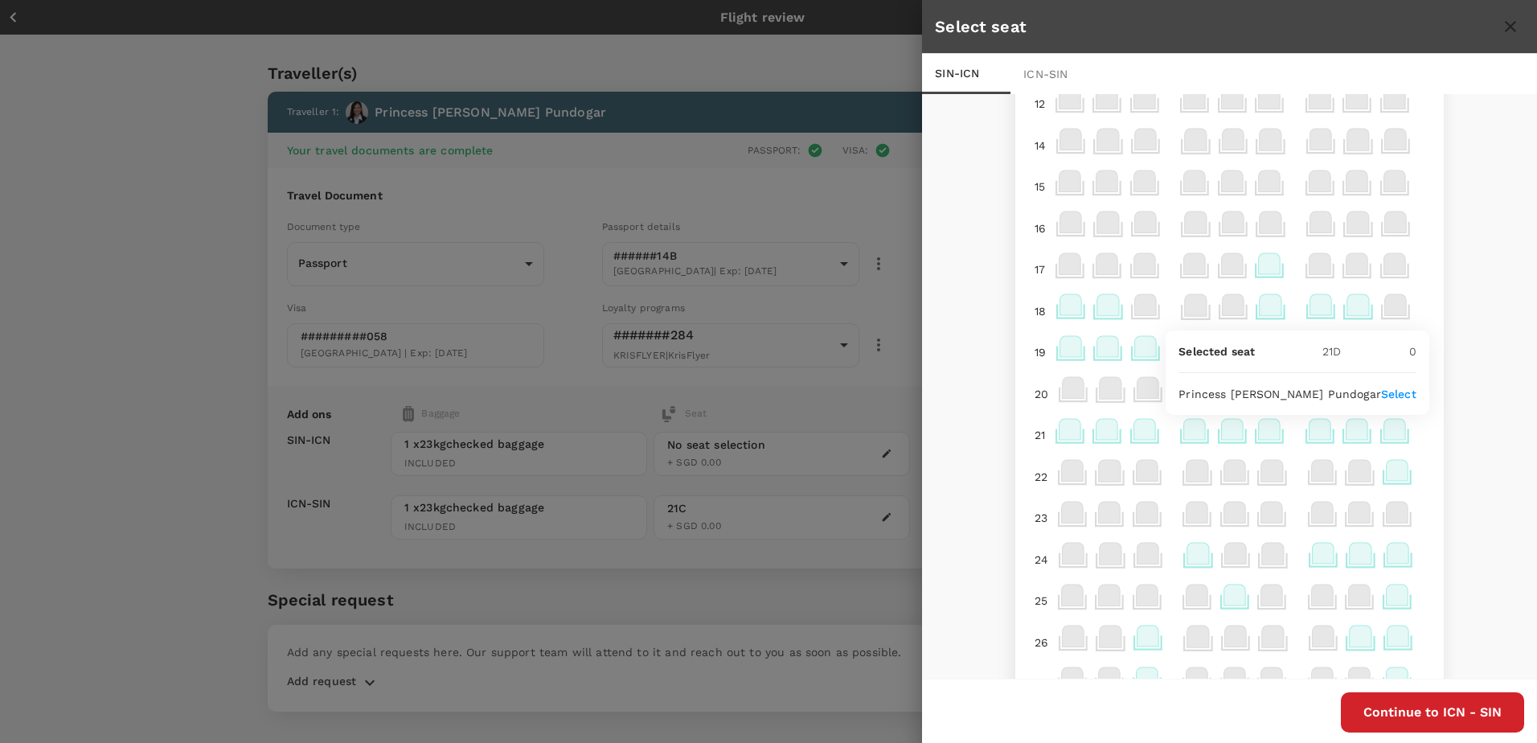
click at [1381, 391] on p "Select" at bounding box center [1398, 394] width 35 height 16
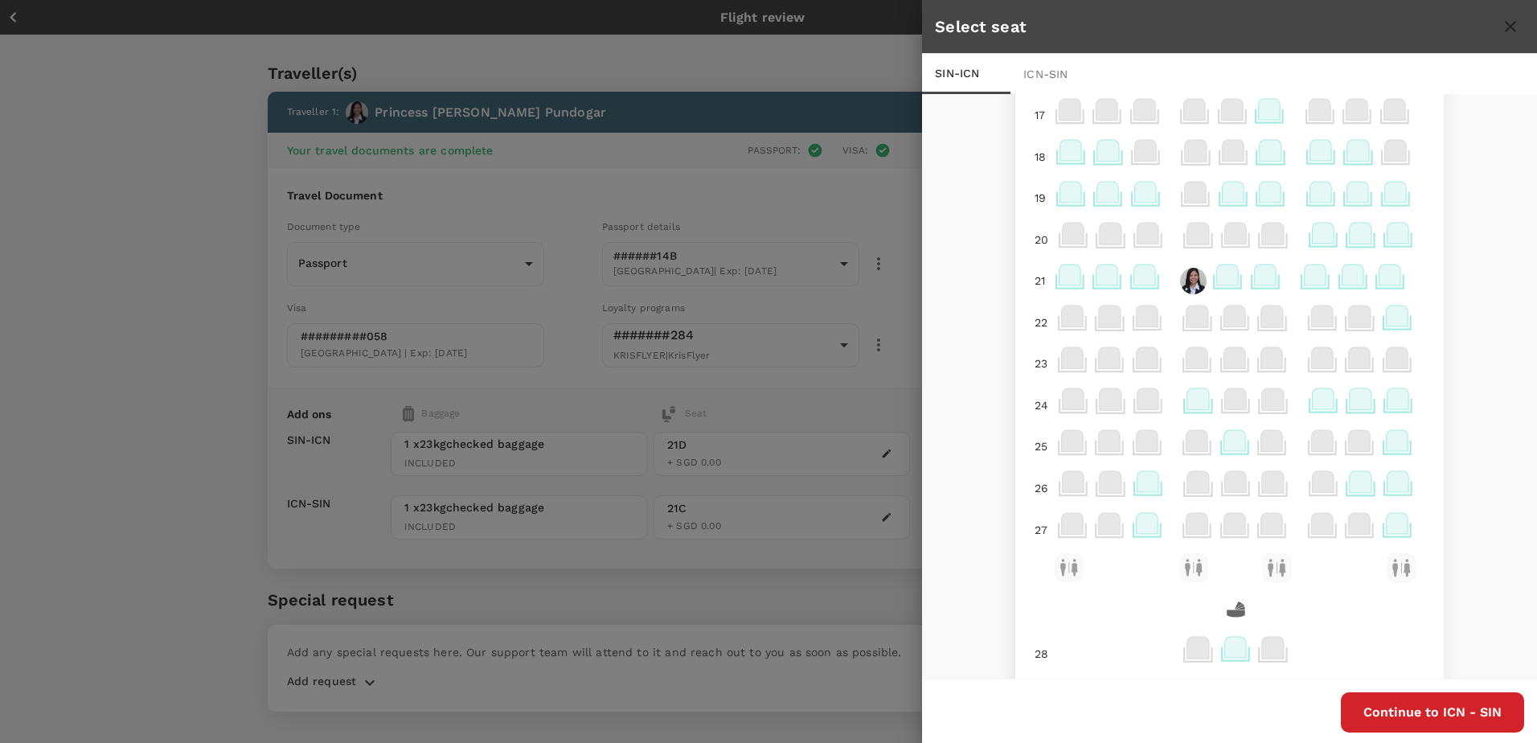
scroll to position [322, 0]
click at [1420, 713] on button "Continue to ICN - SIN" at bounding box center [1432, 712] width 183 height 40
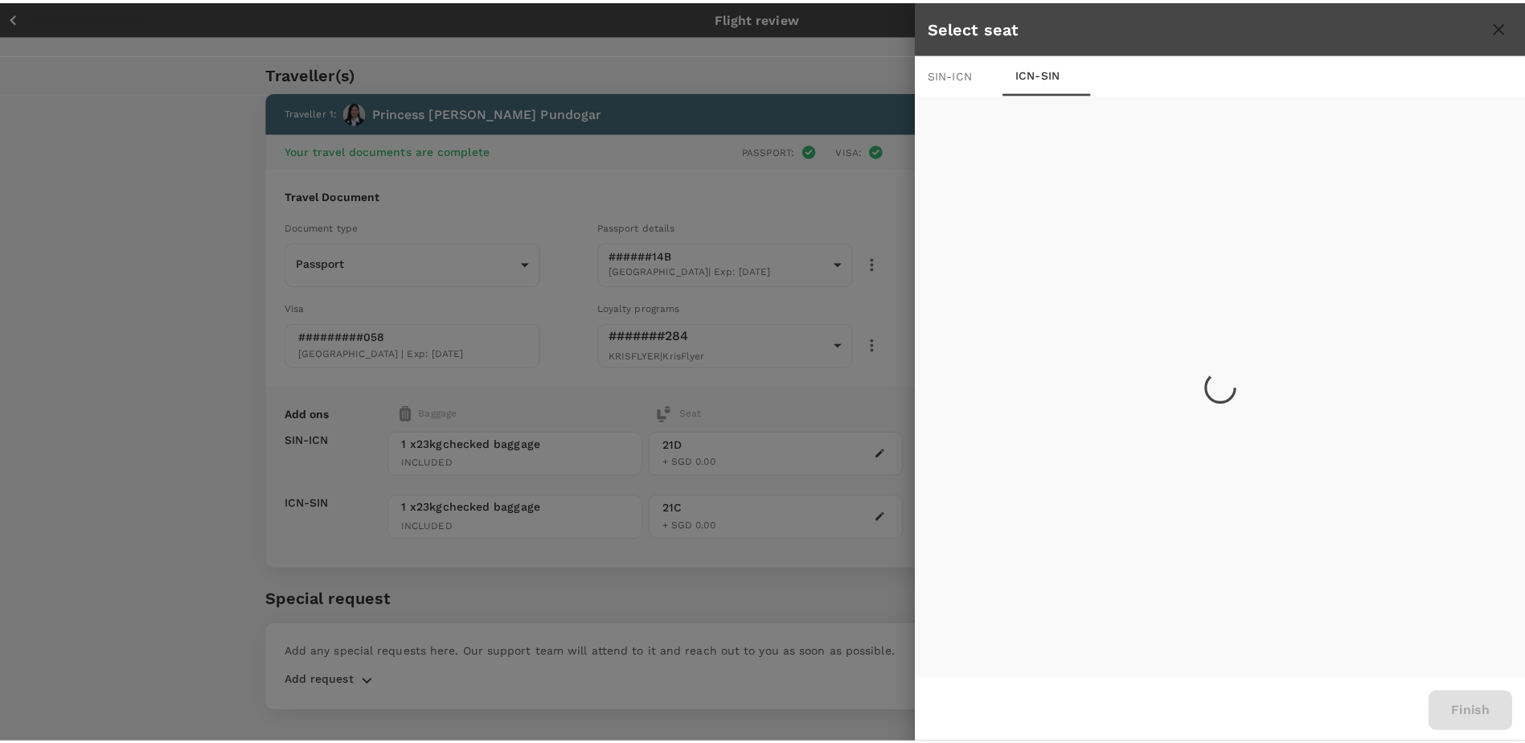
scroll to position [0, 0]
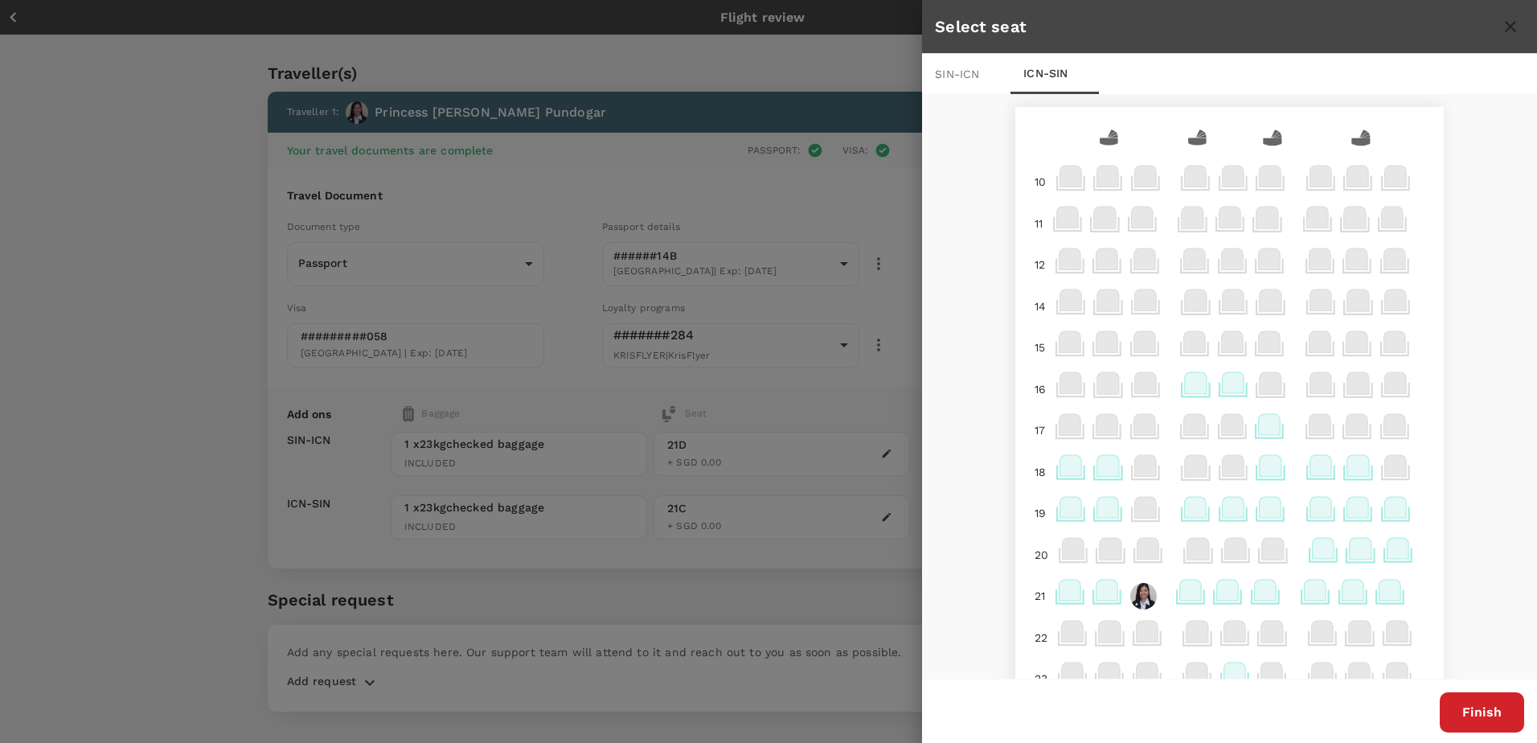
click at [1136, 595] on img at bounding box center [1143, 596] width 27 height 27
click at [1330, 558] on p "Remove" at bounding box center [1351, 559] width 43 height 16
click at [1192, 592] on icon at bounding box center [1195, 590] width 22 height 21
click at [1383, 556] on p "Select" at bounding box center [1398, 555] width 35 height 16
click at [1489, 715] on button "Finish" at bounding box center [1482, 712] width 84 height 40
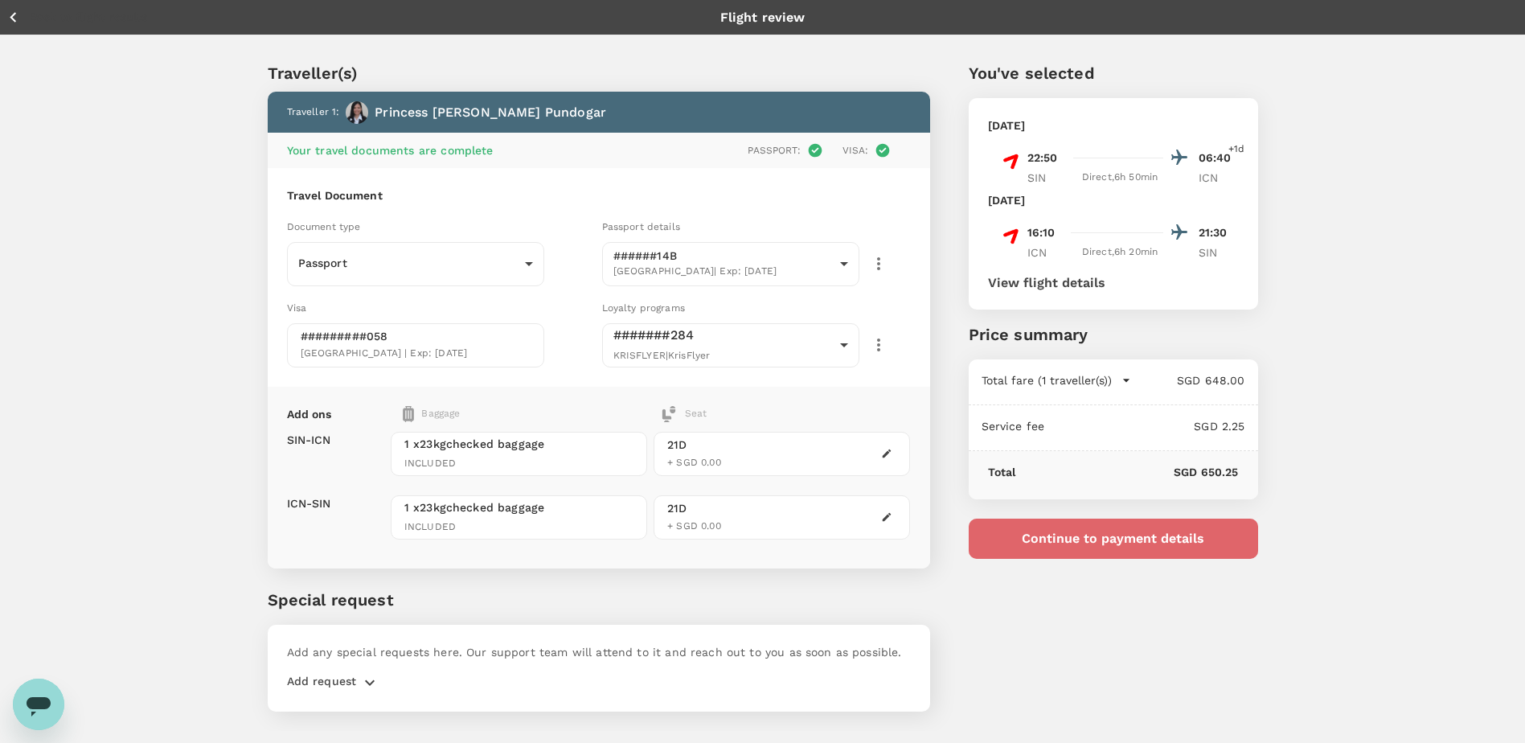
click at [1150, 537] on button "Continue to payment details" at bounding box center [1113, 538] width 289 height 40
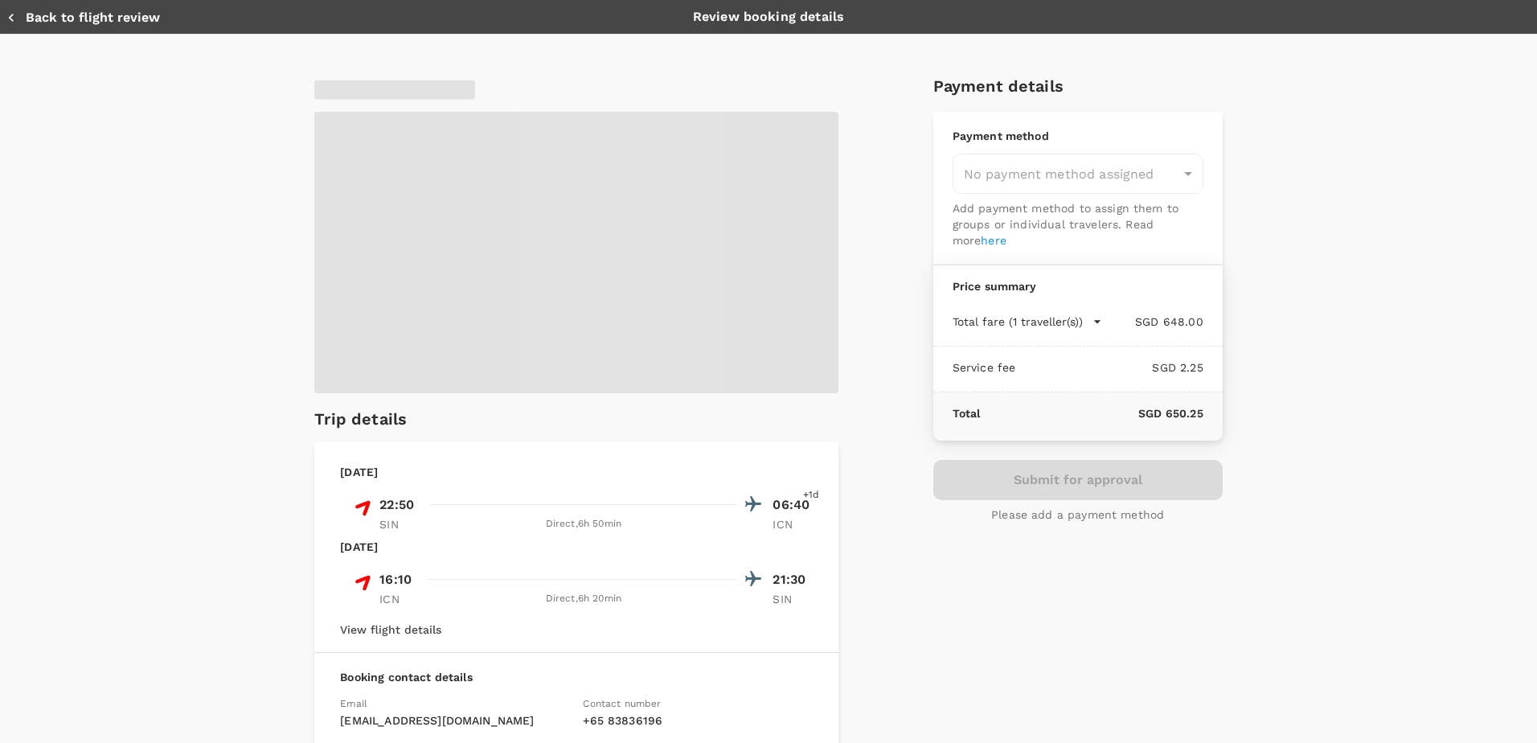
type input "9e599f25-8d49-4e86-a1d1-3dc5a6448a65"
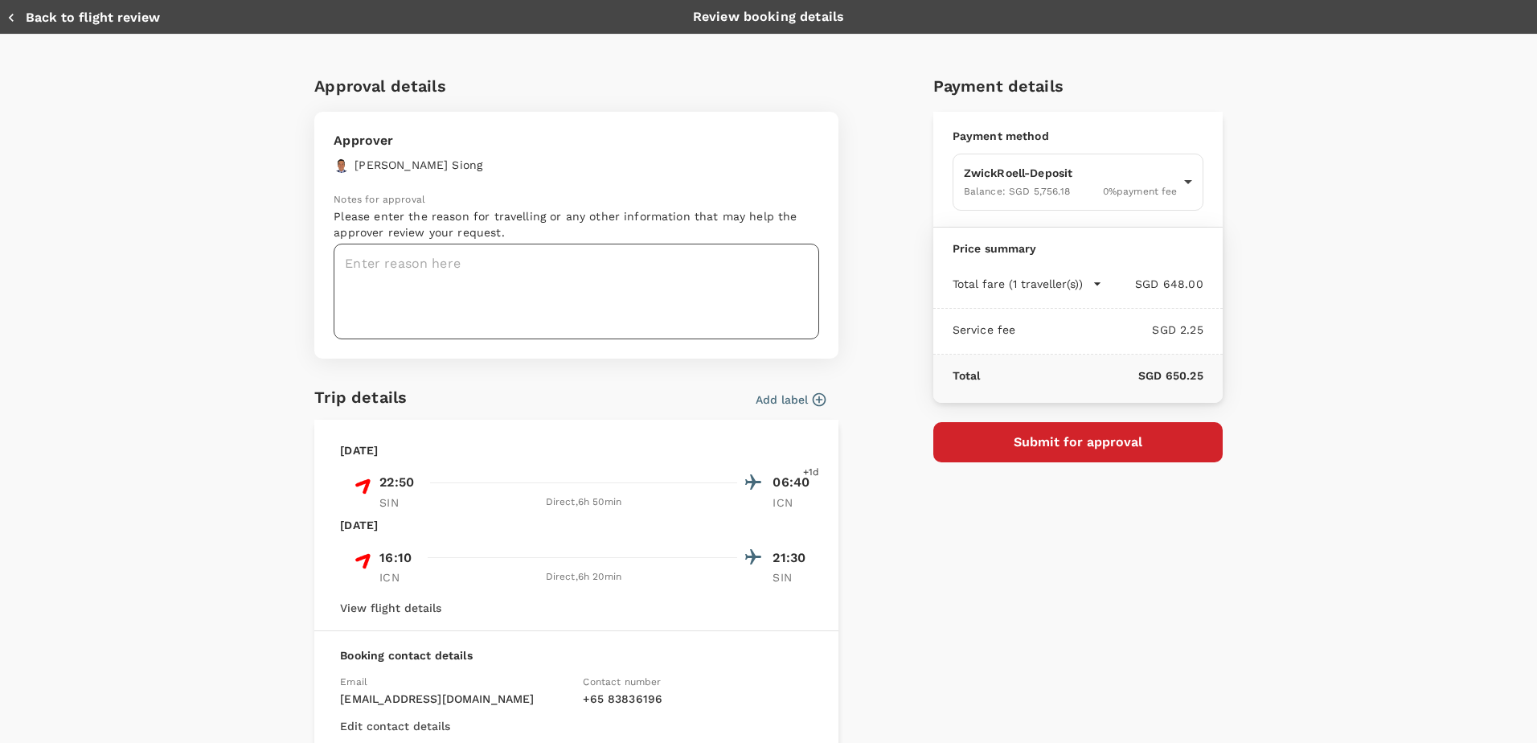
click at [608, 283] on textarea at bounding box center [577, 292] width 486 height 96
click at [453, 264] on textarea "Hi Shaun, this trip for customer visit and K-Battery." at bounding box center [577, 292] width 486 height 96
drag, startPoint x: 679, startPoint y: 264, endPoint x: 681, endPoint y: 277, distance: 13.0
click at [677, 265] on textarea "Hi Shaun, this travel for customer visit and K-Battery." at bounding box center [577, 292] width 486 height 96
type textarea "Hi Shaun, this travel for customer visit and K-Battery in Korea."
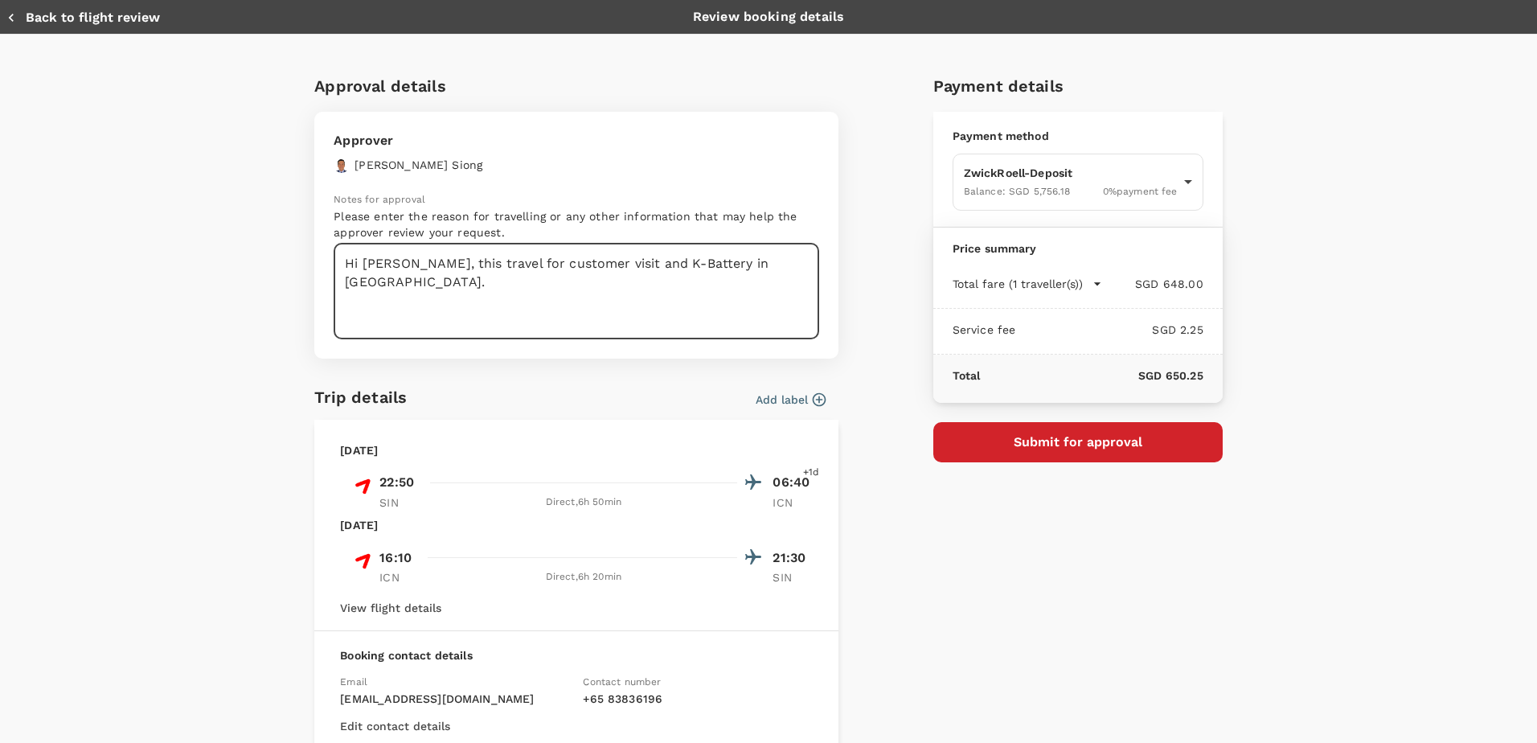
click at [1071, 449] on button "Submit for approval" at bounding box center [1077, 442] width 289 height 40
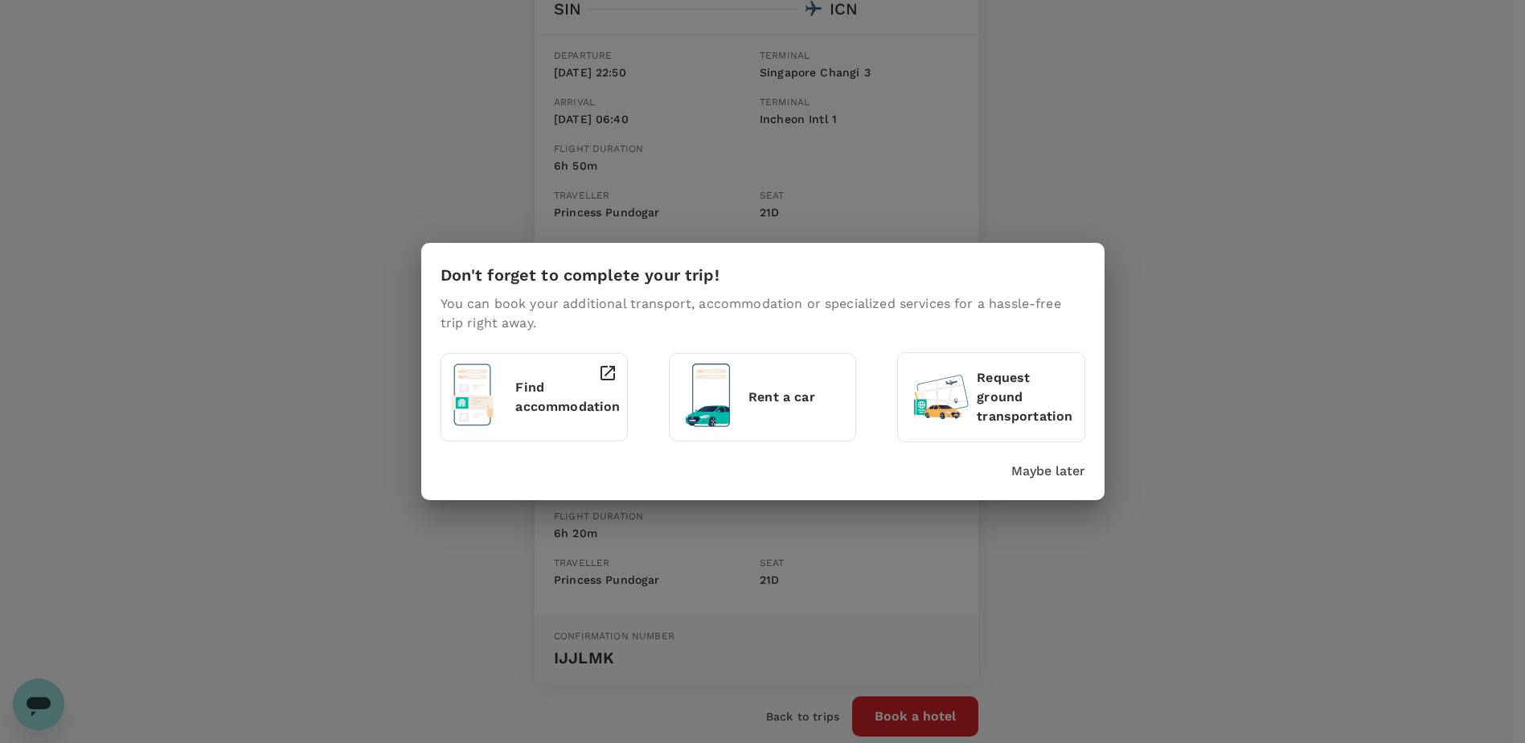
scroll to position [322, 0]
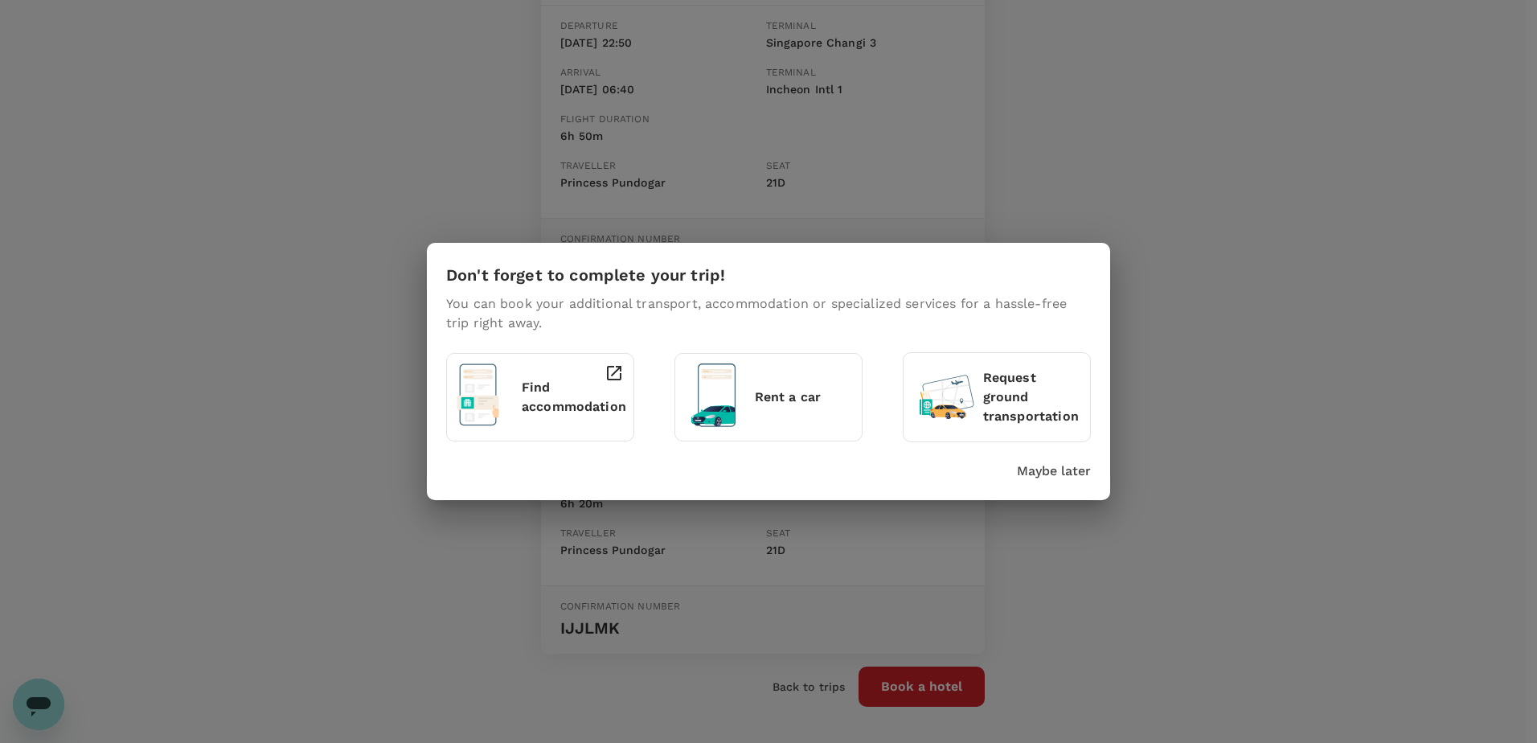
click at [1064, 472] on p "Maybe later" at bounding box center [1054, 470] width 74 height 19
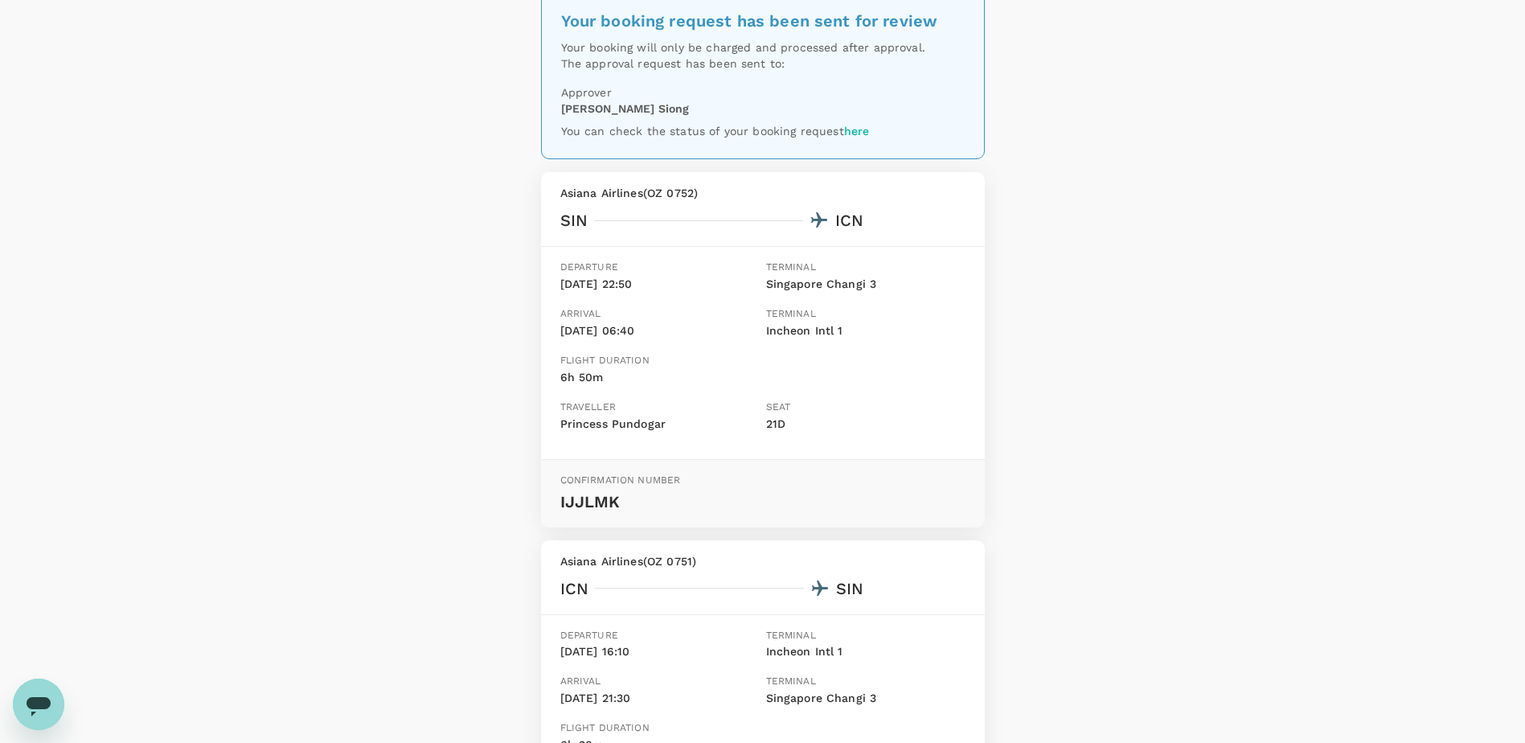
scroll to position [0, 0]
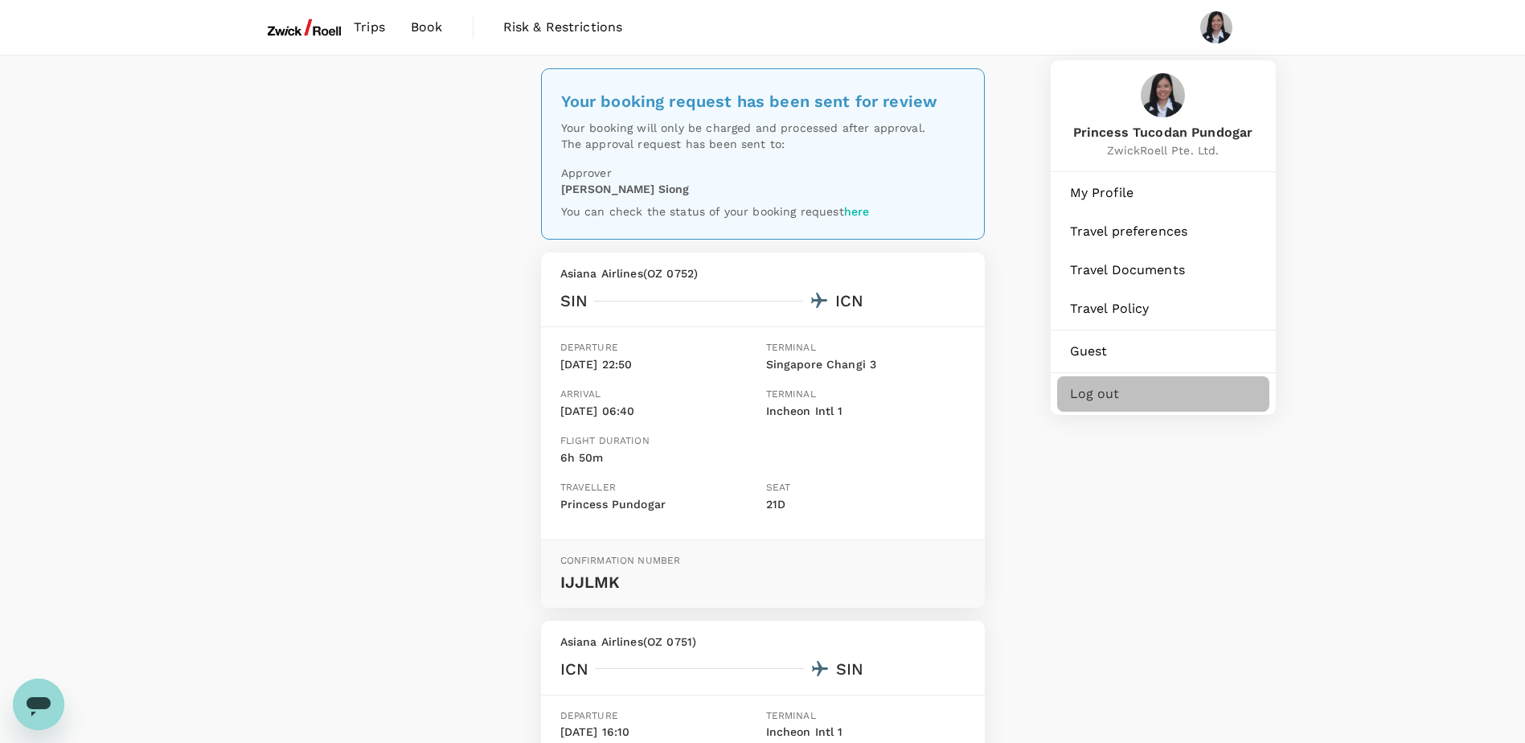
click at [1100, 395] on span "Log out" at bounding box center [1163, 393] width 186 height 19
